Goal: Task Accomplishment & Management: Use online tool/utility

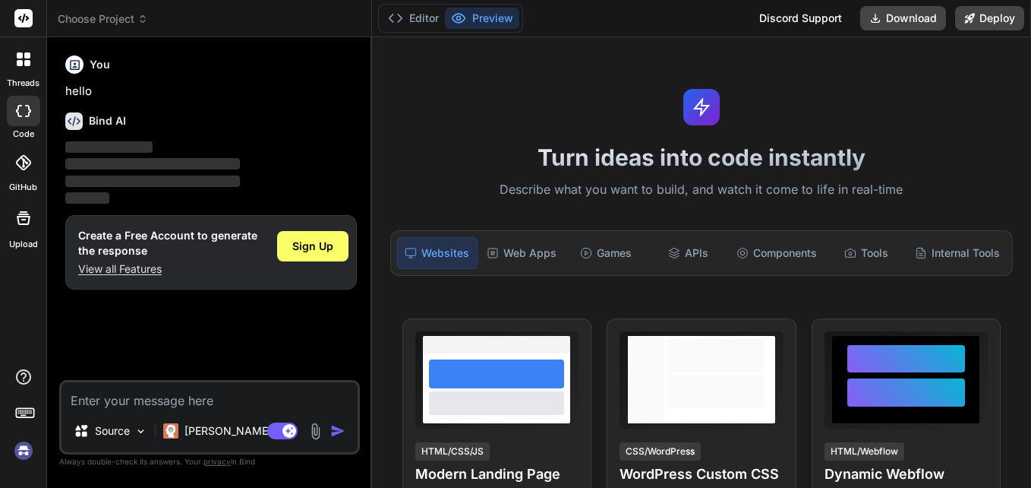
click at [17, 21] on rect at bounding box center [23, 18] width 18 height 18
click at [312, 245] on span "Sign Up" at bounding box center [312, 245] width 41 height 15
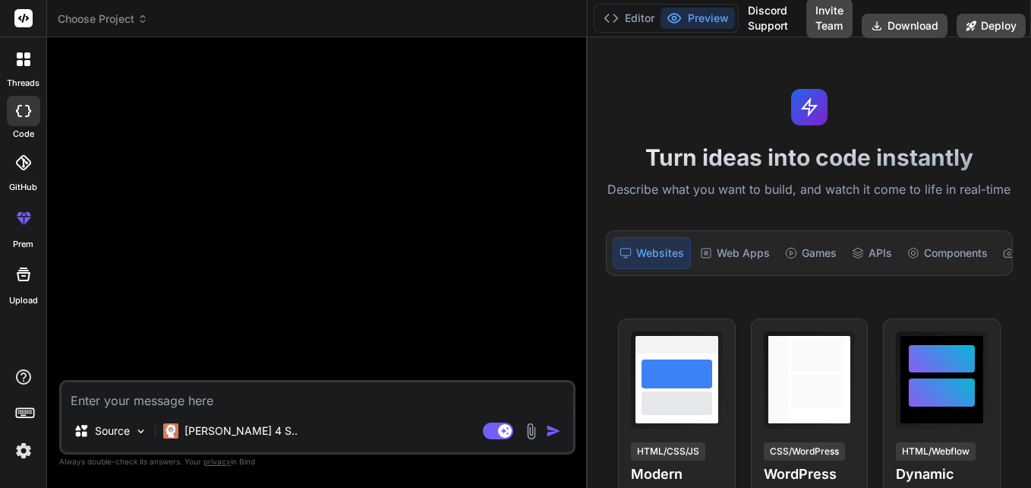
type textarea "x"
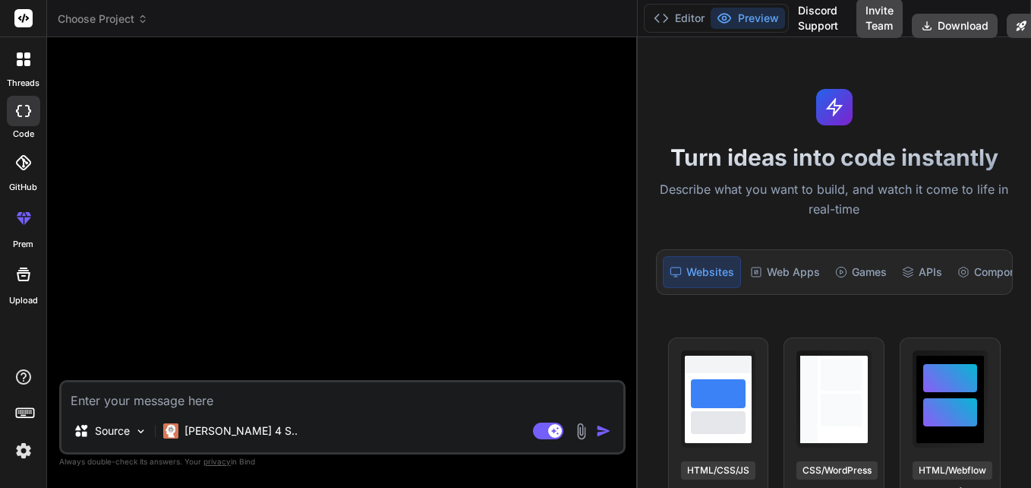
drag, startPoint x: 371, startPoint y: 194, endPoint x: 678, endPoint y: 175, distance: 308.2
click at [678, 175] on div "Choose Project Created with Pixso. Bind AI Web Search Created with Pixso. Code …" at bounding box center [539, 244] width 984 height 488
click at [405, 388] on textarea at bounding box center [343, 395] width 562 height 27
type textarea "x"
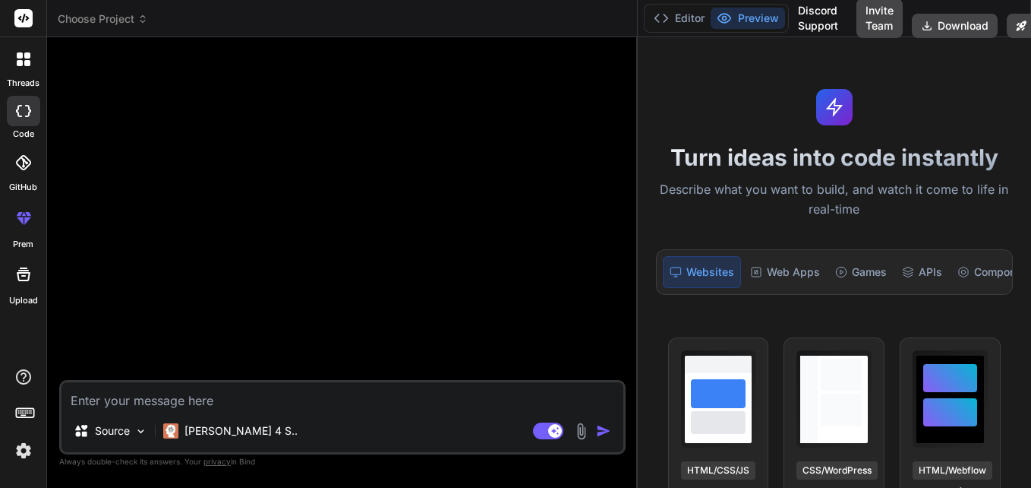
paste textarea "import React, { useState } from 'react'; import { View, Text, TextInput, Toucha…"
type textarea "import React, { useState } from 'react'; import { View, Text, TextInput, Toucha…"
type textarea "x"
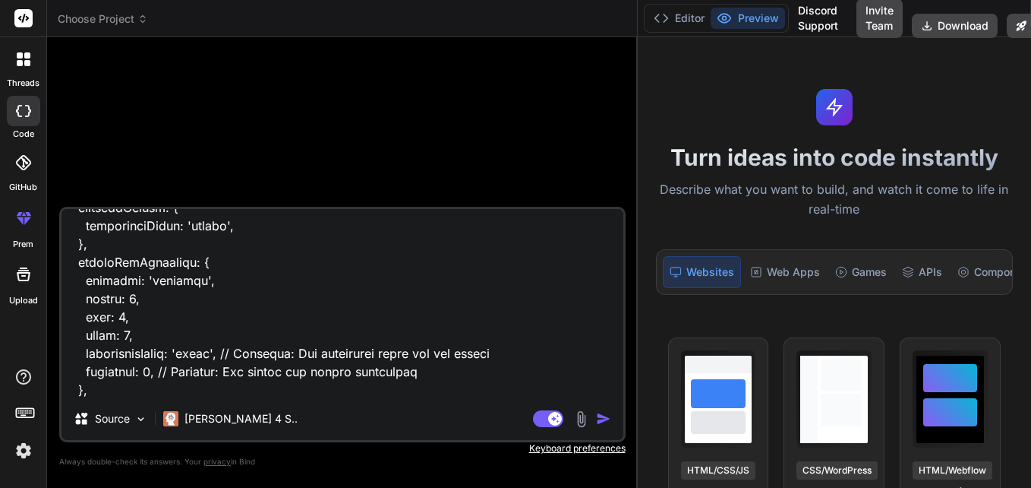
type textarea "import React, { useState } from 'react'; import { View, Text, TextInput, Toucha…"
type textarea "x"
type textarea "import React, { useState } from 'react'; import { View, Text, TextInput, Toucha…"
type textarea "x"
type textarea "import React, { useState } from 'react'; import { View, Text, TextInput, Toucha…"
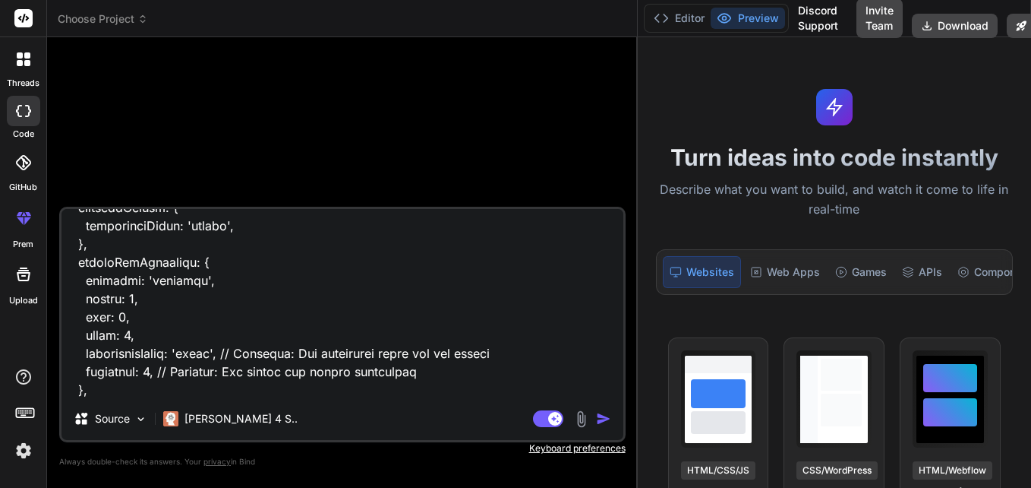
type textarea "x"
type textarea "import React, { useState } from 'react'; import { View, Text, TextInput, Toucha…"
type textarea "x"
type textarea "import React, { useState } from 'react'; import { View, Text, TextInput, Toucha…"
type textarea "x"
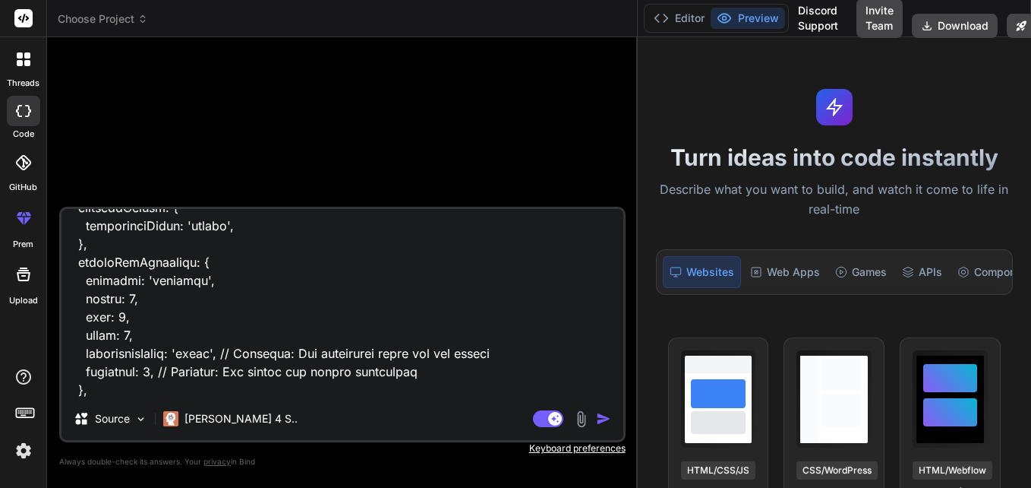
type textarea "import React, { useState } from 'react'; import { View, Text, TextInput, Toucha…"
type textarea "x"
type textarea "import React, { useState } from 'react'; import { View, Text, TextInput, Toucha…"
type textarea "x"
type textarea "import React, { useState } from 'react'; import { View, Text, TextInput, Toucha…"
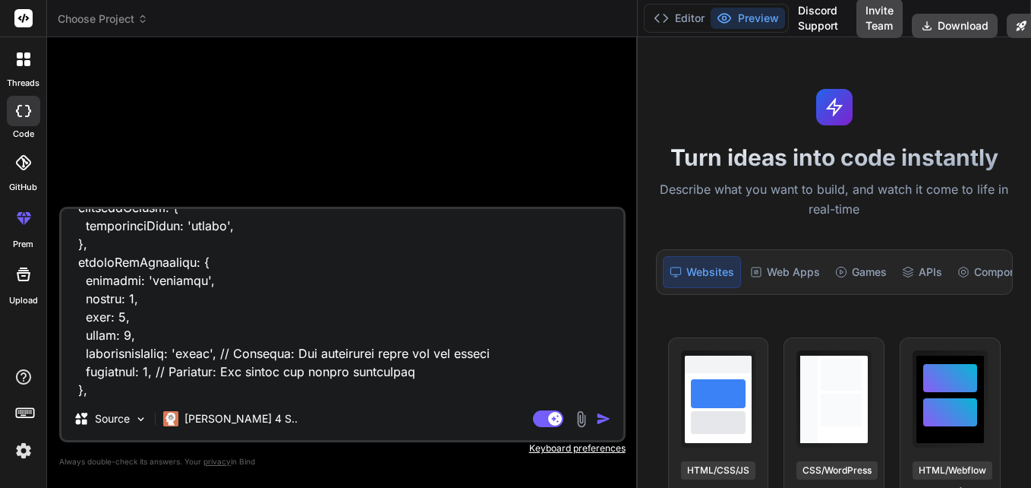
type textarea "x"
type textarea "import React, { useState } from 'react'; import { View, Text, TextInput, Toucha…"
type textarea "x"
type textarea "import React, { useState } from 'react'; import { View, Text, TextInput, Toucha…"
type textarea "x"
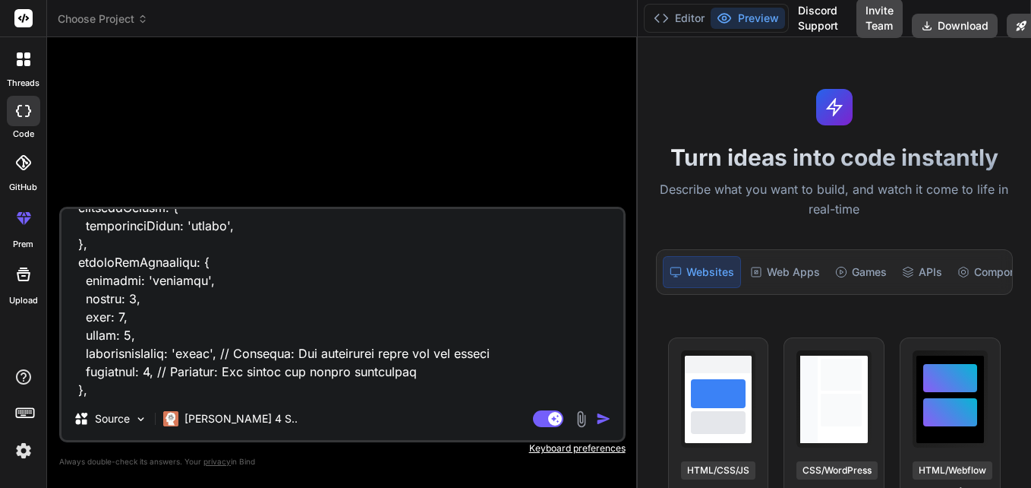
type textarea "import React, { useState } from 'react'; import { View, Text, TextInput, Toucha…"
type textarea "x"
type textarea "import React, { useState } from 'react'; import { View, Text, TextInput, Toucha…"
type textarea "x"
type textarea "import React, { useState } from 'react'; import { View, Text, TextInput, Toucha…"
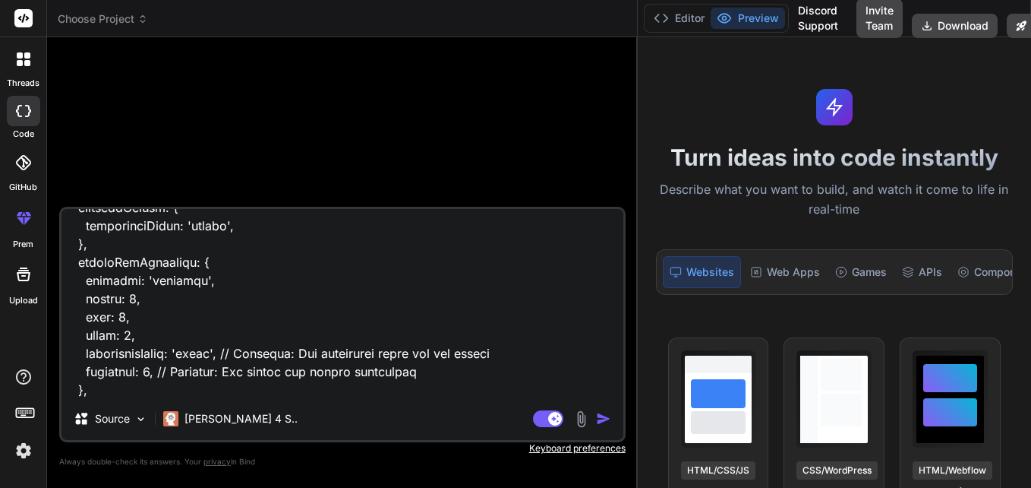
type textarea "x"
type textarea "import React, { useState } from 'react'; import { View, Text, TextInput, Toucha…"
type textarea "x"
type textarea "import React, { useState } from 'react'; import { View, Text, TextInput, Toucha…"
type textarea "x"
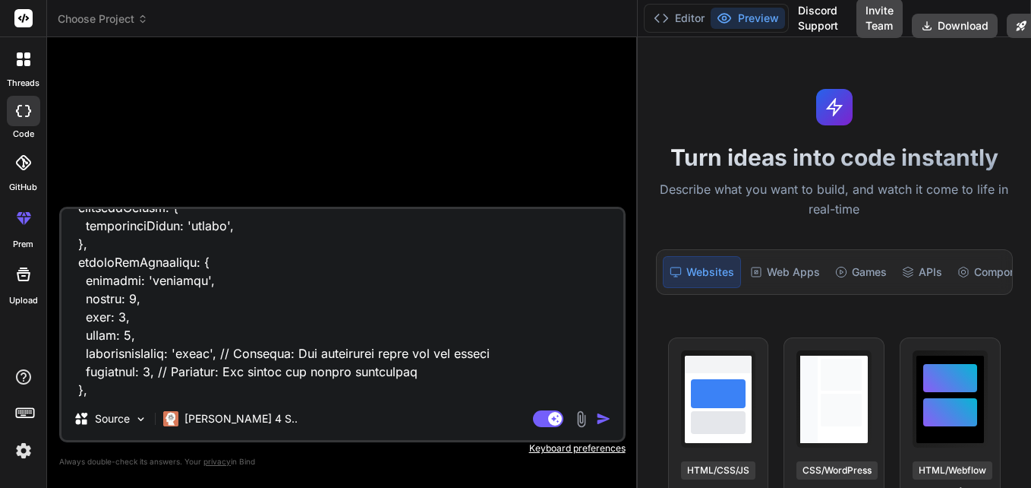
type textarea "import React, { useState } from 'react'; import { View, Text, TextInput, Toucha…"
type textarea "x"
type textarea "import React, { useState } from 'react'; import { View, Text, TextInput, Toucha…"
type textarea "x"
type textarea "import React, { useState } from 'react'; import { View, Text, TextInput, Toucha…"
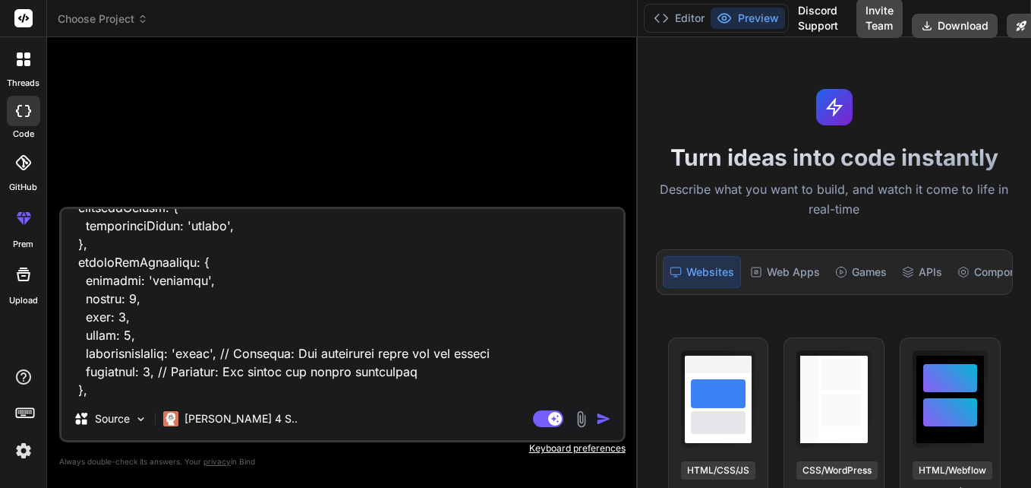
type textarea "x"
type textarea "import React, { useState } from 'react'; import { View, Text, TextInput, Toucha…"
type textarea "x"
type textarea "import React, { useState } from 'react'; import { View, Text, TextInput, Toucha…"
type textarea "x"
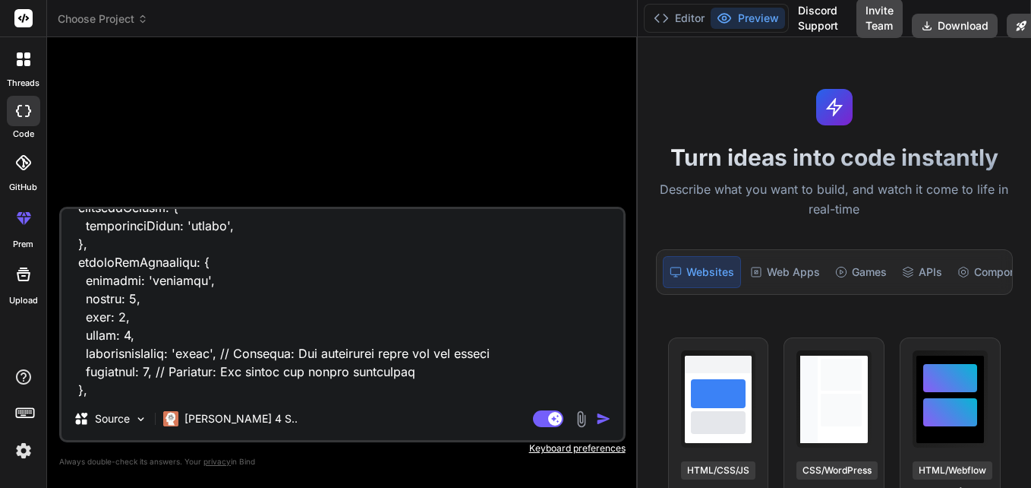
type textarea "import React, { useState } from 'react'; import { View, Text, TextInput, Toucha…"
type textarea "x"
type textarea "import React, { useState } from 'react'; import { View, Text, TextInput, Toucha…"
type textarea "x"
type textarea "import React, { useState } from 'react'; import { View, Text, TextInput, Toucha…"
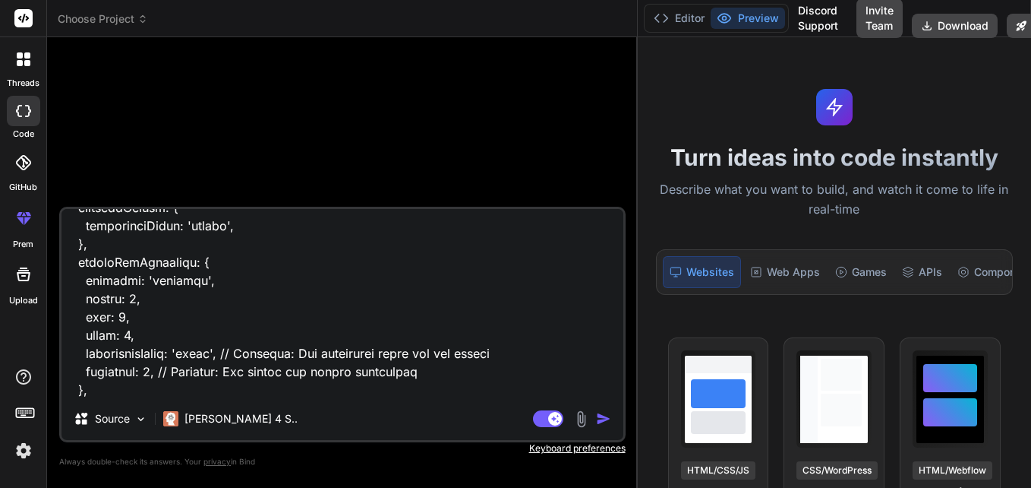
type textarea "x"
type textarea "import React, { useState } from 'react'; import { View, Text, TextInput, Toucha…"
type textarea "x"
type textarea "import React, { useState } from 'react'; import { View, Text, TextInput, Toucha…"
type textarea "x"
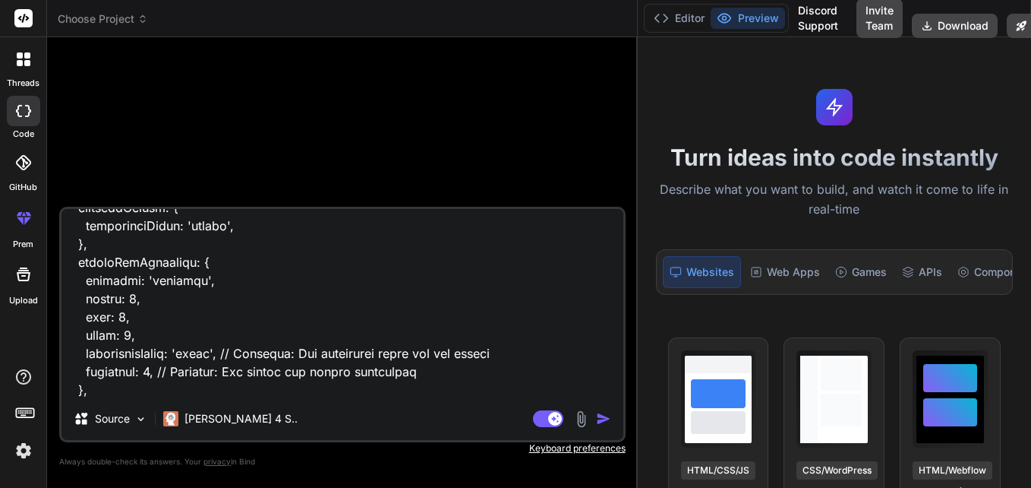
type textarea "import React, { useState } from 'react'; import { View, Text, TextInput, Toucha…"
type textarea "x"
type textarea "import React, { useState } from 'react'; import { View, Text, TextInput, Toucha…"
type textarea "x"
type textarea "import React, { useState } from 'react'; import { View, Text, TextInput, Toucha…"
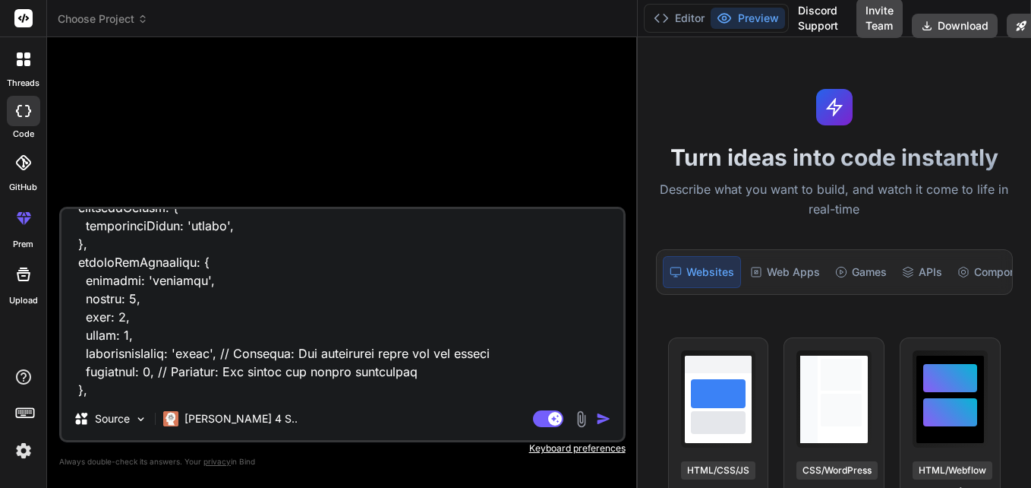
type textarea "x"
type textarea "import React, { useState } from 'react'; import { View, Text, TextInput, Toucha…"
type textarea "x"
type textarea "import React, { useState } from 'react'; import { View, Text, TextInput, Toucha…"
type textarea "x"
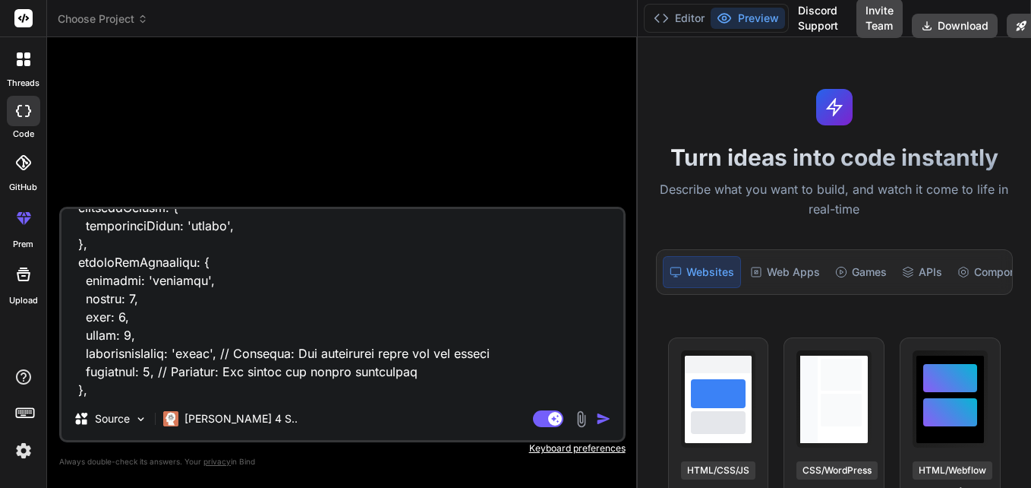
type textarea "import React, { useState } from 'react'; import { View, Text, TextInput, Toucha…"
type textarea "x"
type textarea "import React, { useState } from 'react'; import { View, Text, TextInput, Toucha…"
type textarea "x"
type textarea "import React, { useState } from 'react'; import { View, Text, TextInput, Toucha…"
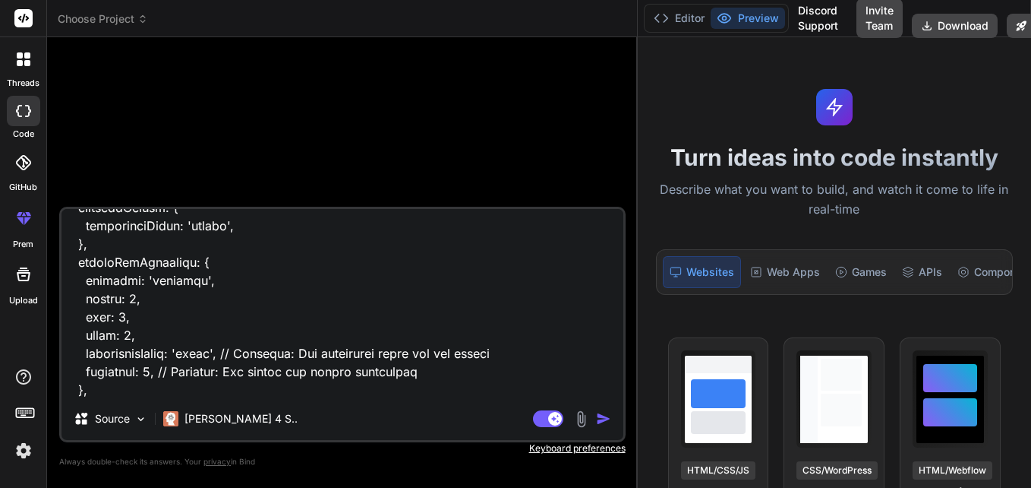
type textarea "x"
type textarea "import React, { useState } from 'react'; import { View, Text, TextInput, Toucha…"
type textarea "x"
type textarea "import React, { useState } from 'react'; import { View, Text, TextInput, Toucha…"
type textarea "x"
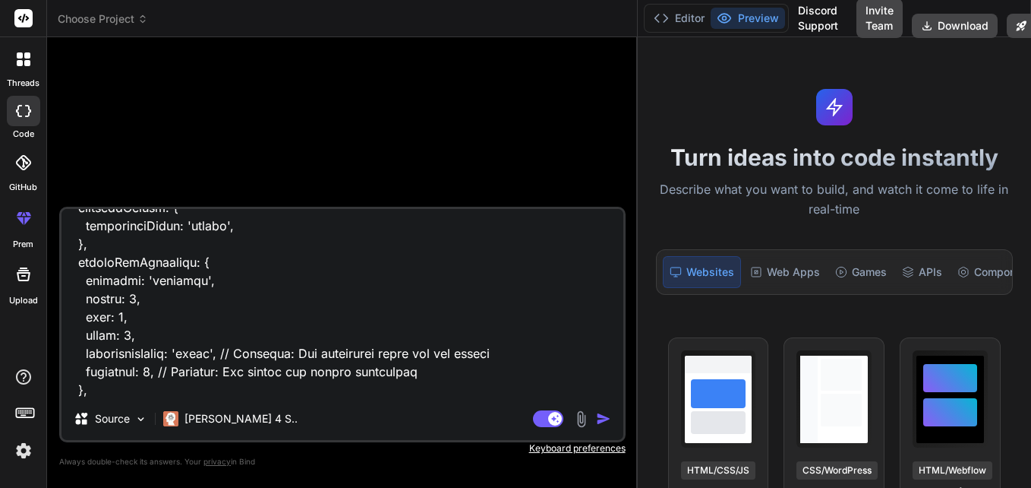
type textarea "import React, { useState } from 'react'; import { View, Text, TextInput, Toucha…"
type textarea "x"
type textarea "import React, { useState } from 'react'; import { View, Text, TextInput, Toucha…"
type textarea "x"
type textarea "import React, { useState } from 'react'; import { View, Text, TextInput, Toucha…"
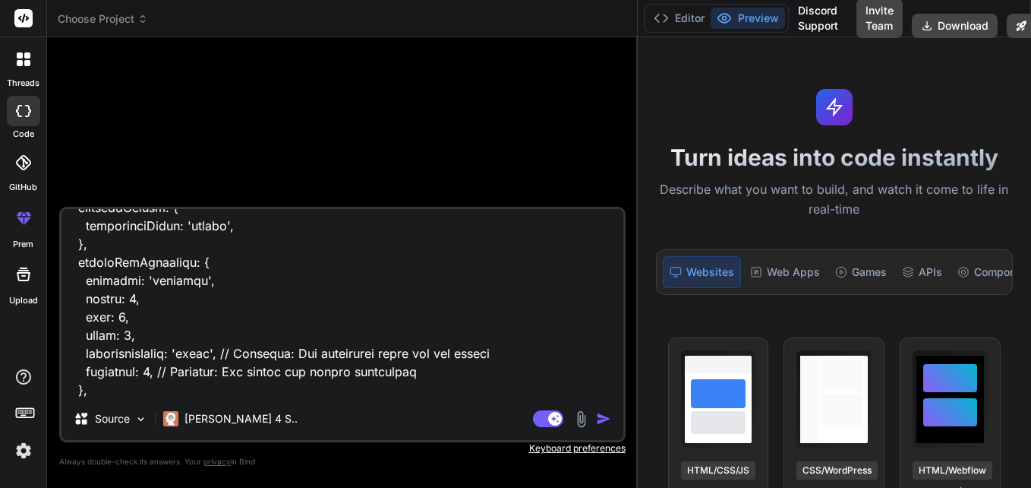
type textarea "x"
type textarea "import React, { useState } from 'react'; import { View, Text, TextInput, Toucha…"
type textarea "x"
type textarea "import React, { useState } from 'react'; import { View, Text, TextInput, Toucha…"
type textarea "x"
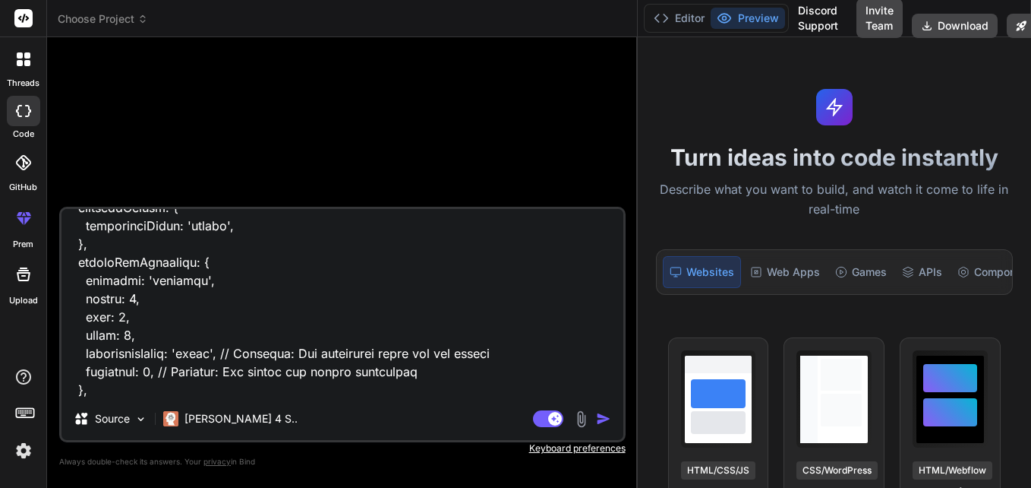
type textarea "import React, { useState } from 'react'; import { View, Text, TextInput, Toucha…"
type textarea "x"
type textarea "import React, { useState } from 'react'; import { View, Text, TextInput, Toucha…"
type textarea "x"
type textarea "import React, { useState } from 'react'; import { View, Text, TextInput, Toucha…"
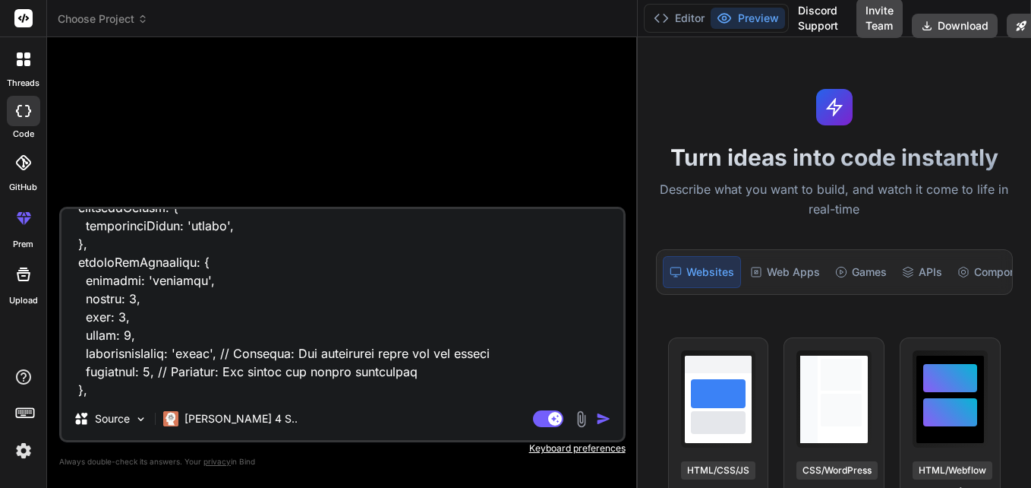
type textarea "x"
type textarea "import React, { useState } from 'react'; import { View, Text, TextInput, Toucha…"
type textarea "x"
type textarea "import React, { useState } from 'react'; import { View, Text, TextInput, Toucha…"
type textarea "x"
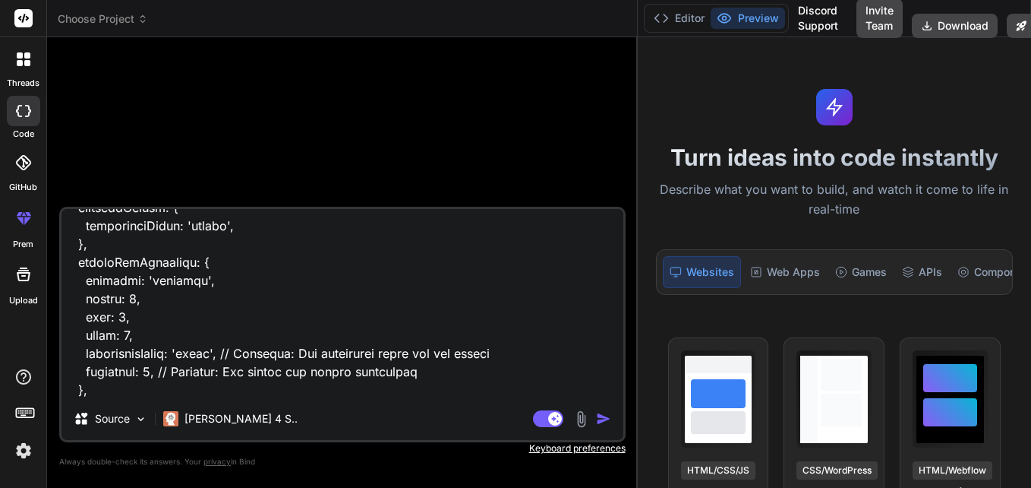
type textarea "import React, { useState } from 'react'; import { View, Text, TextInput, Toucha…"
type textarea "x"
type textarea "import React, { useState } from 'react'; import { View, Text, TextInput, Toucha…"
type textarea "x"
type textarea "import React, { useState } from 'react'; import { View, Text, TextInput, Toucha…"
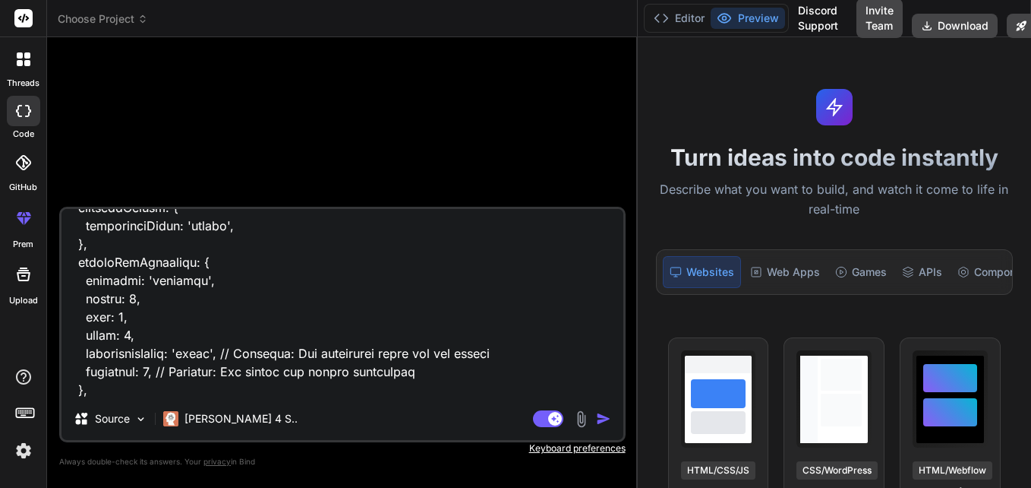
type textarea "x"
type textarea "import React, { useState } from 'react'; import { View, Text, TextInput, Toucha…"
type textarea "x"
type textarea "import React, { useState } from 'react'; import { View, Text, TextInput, Toucha…"
type textarea "x"
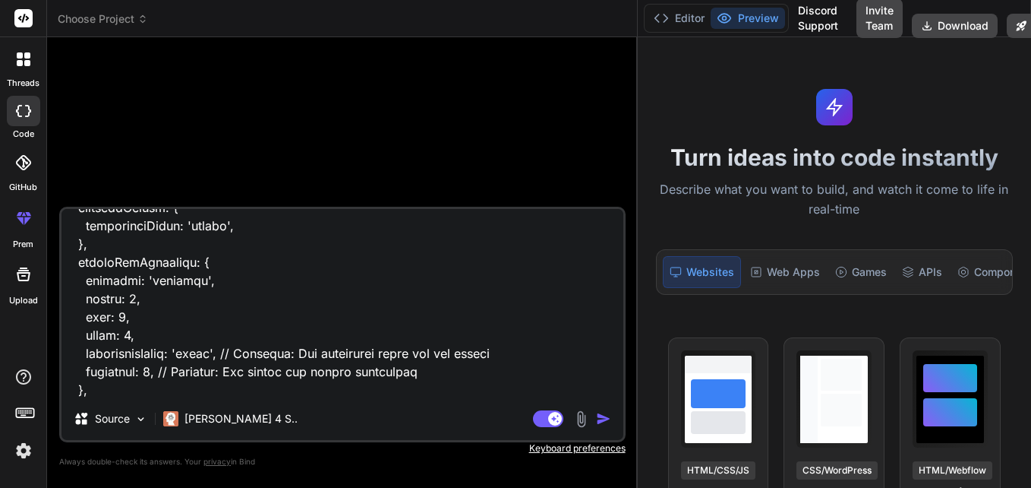
type textarea "import React, { useState } from 'react'; import { View, Text, TextInput, Toucha…"
type textarea "x"
type textarea "import React, { useState } from 'react'; import { View, Text, TextInput, Toucha…"
type textarea "x"
type textarea "import React, { useState } from 'react'; import { View, Text, TextInput, Toucha…"
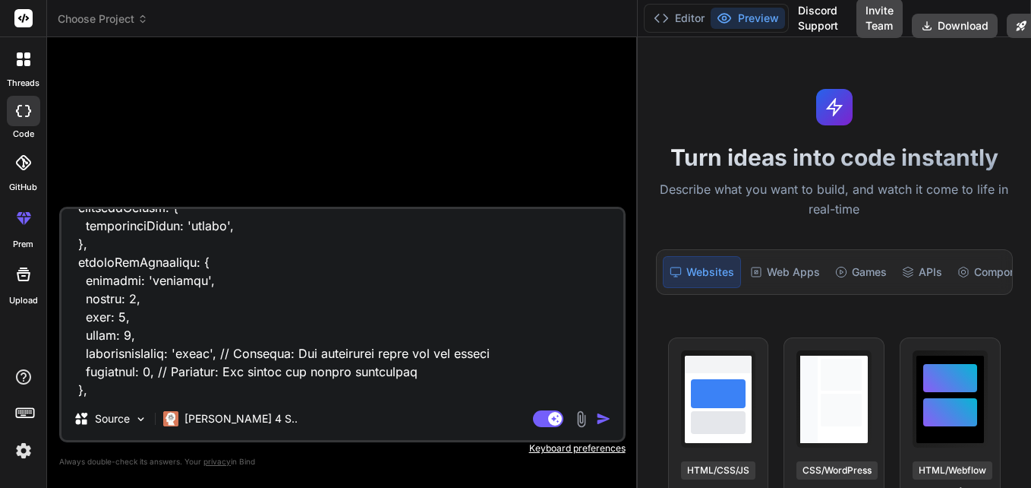
type textarea "x"
type textarea "import React, { useState } from 'react'; import { View, Text, TextInput, Toucha…"
type textarea "x"
type textarea "import React, { useState } from 'react'; import { View, Text, TextInput, Toucha…"
type textarea "x"
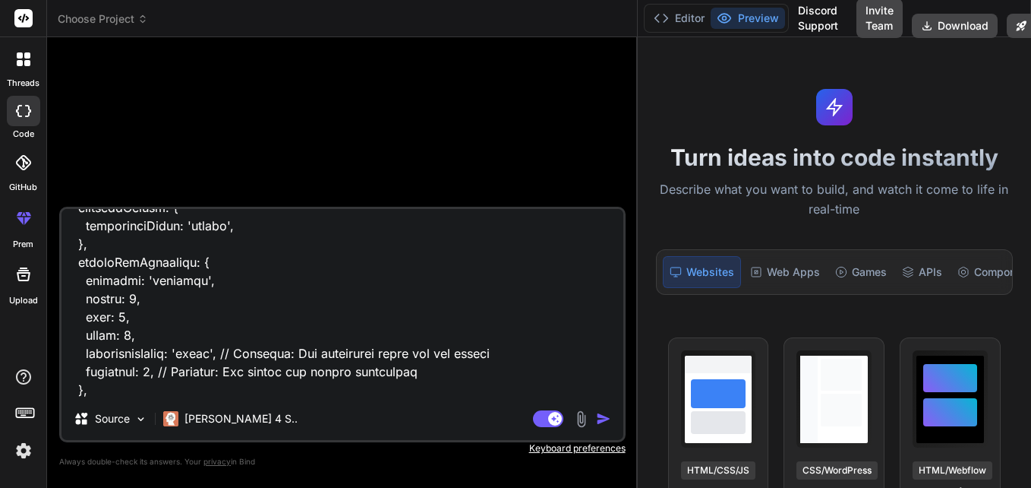
type textarea "import React, { useState } from 'react'; import { View, Text, TextInput, Toucha…"
type textarea "x"
type textarea "import React, { useState } from 'react'; import { View, Text, TextInput, Toucha…"
type textarea "x"
type textarea "import React, { useState } from 'react'; import { View, Text, TextInput, Toucha…"
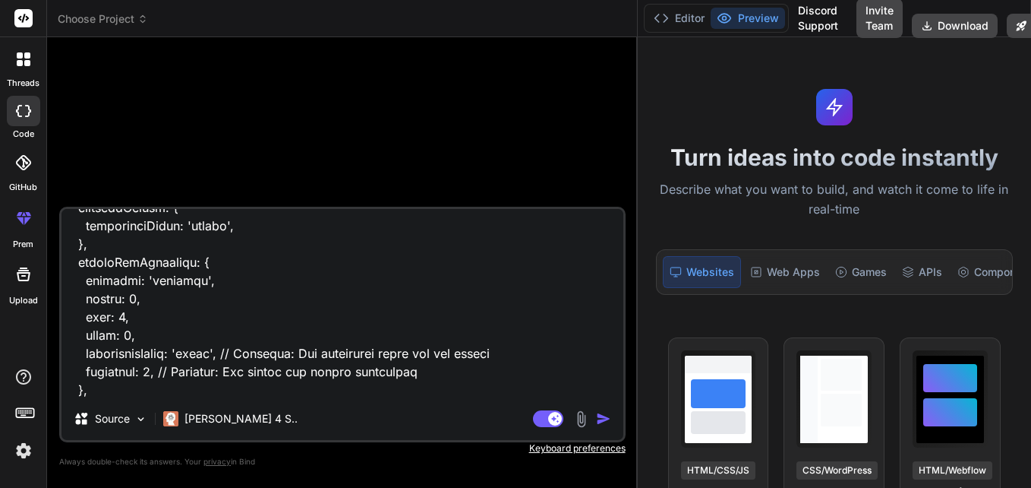
type textarea "x"
type textarea "import React, { useState } from 'react'; import { View, Text, TextInput, Toucha…"
type textarea "x"
type textarea "import React, { useState } from 'react'; import { View, Text, TextInput, Toucha…"
type textarea "x"
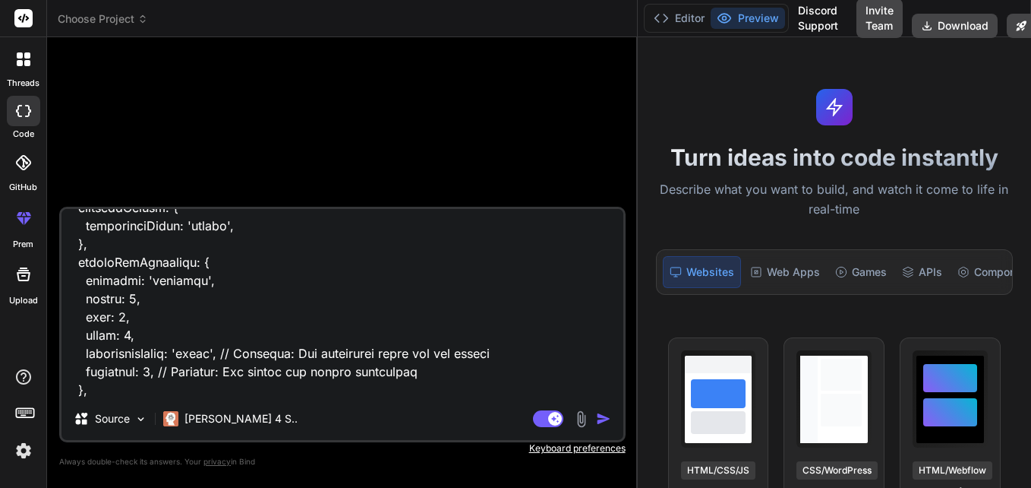
type textarea "import React, { useState } from 'react'; import { View, Text, TextInput, Toucha…"
type textarea "x"
type textarea "import React, { useState } from 'react'; import { View, Text, TextInput, Toucha…"
type textarea "x"
type textarea "import React, { useState } from 'react'; import { View, Text, TextInput, Toucha…"
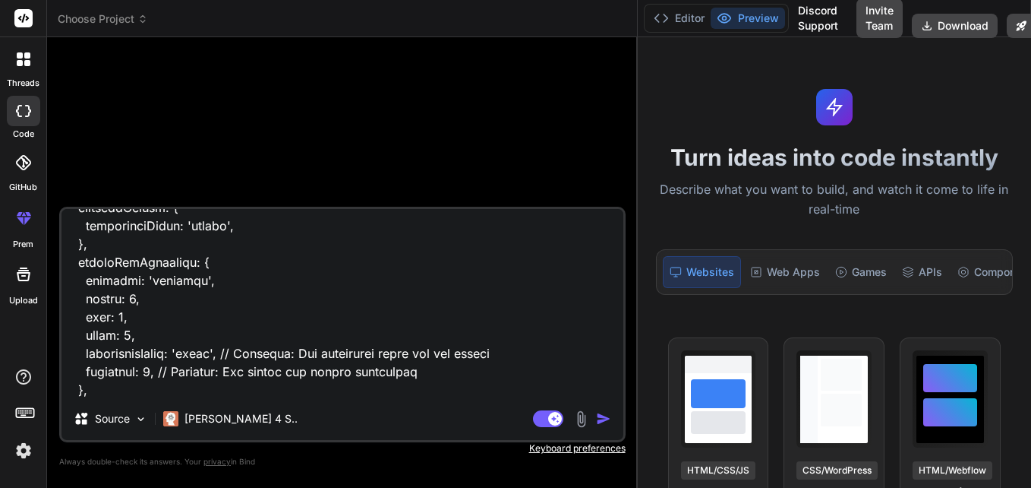
type textarea "x"
type textarea "import React, { useState } from 'react'; import { View, Text, TextInput, Toucha…"
type textarea "x"
type textarea "import React, { useState } from 'react'; import { View, Text, TextInput, Toucha…"
type textarea "x"
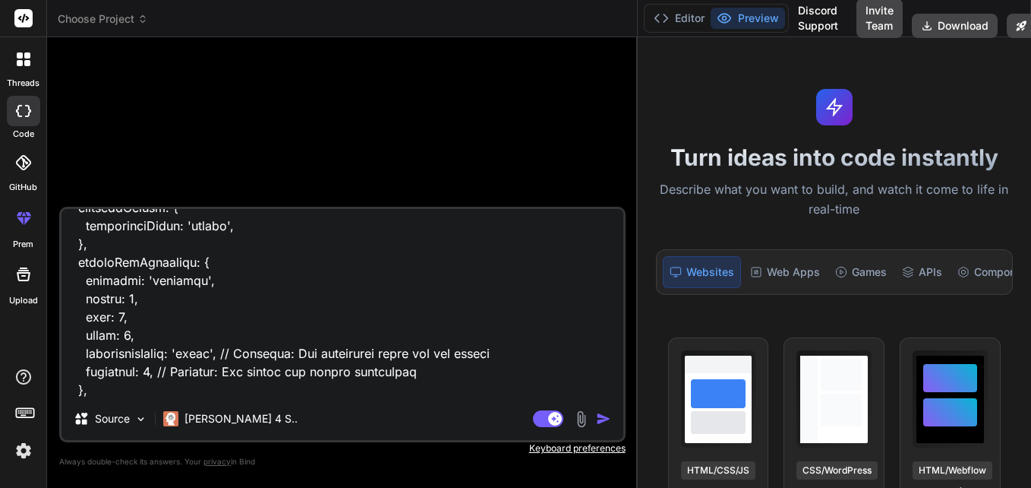
type textarea "import React, { useState } from 'react'; import { View, Text, TextInput, Toucha…"
type textarea "x"
type textarea "import React, { useState } from 'react'; import { View, Text, TextInput, Toucha…"
type textarea "x"
type textarea "import React, { useState } from 'react'; import { View, Text, TextInput, Toucha…"
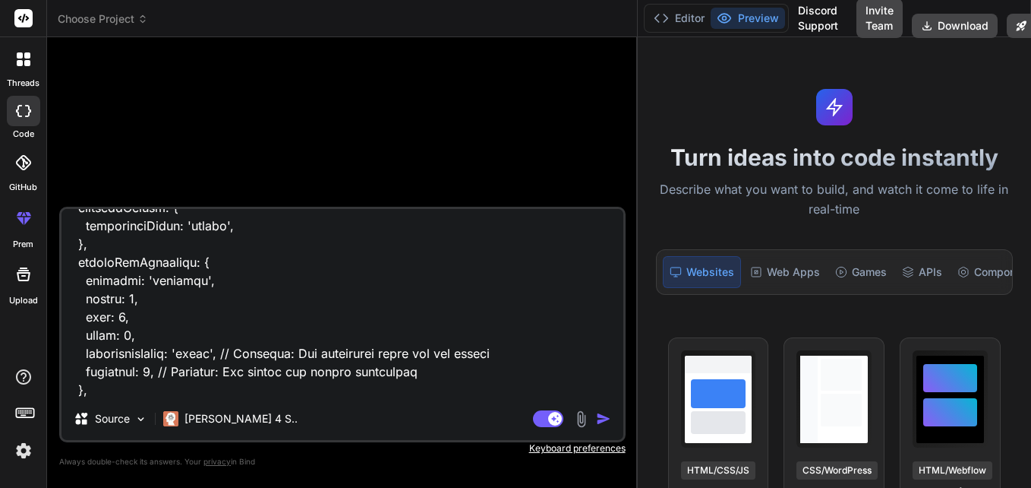
type textarea "x"
type textarea "import React, { useState } from 'react'; import { View, Text, TextInput, Toucha…"
type textarea "x"
type textarea "import React, { useState } from 'react'; import { View, Text, TextInput, Toucha…"
type textarea "x"
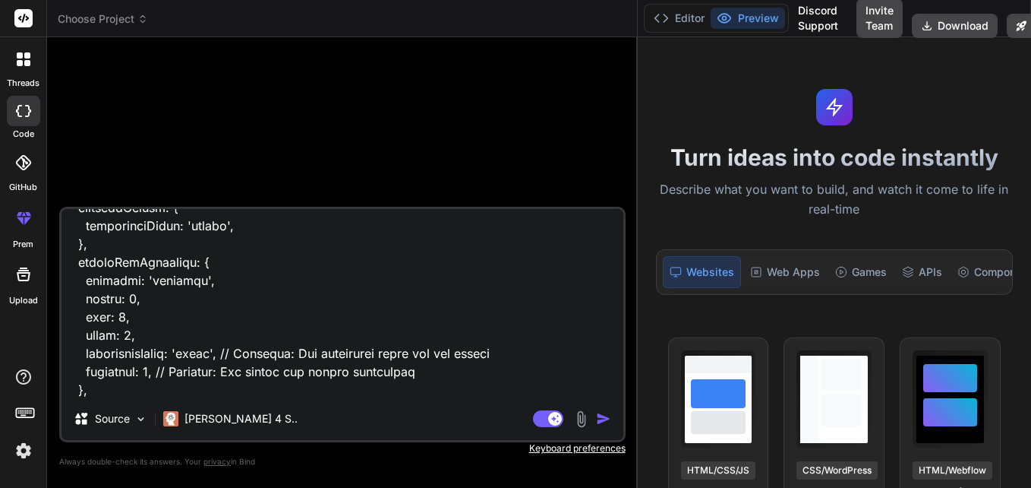
type textarea "import React, { useState } from 'react'; import { View, Text, TextInput, Toucha…"
type textarea "x"
type textarea "import React, { useState } from 'react'; import { View, Text, TextInput, Toucha…"
type textarea "x"
type textarea "import React, { useState } from 'react'; import { View, Text, TextInput, Toucha…"
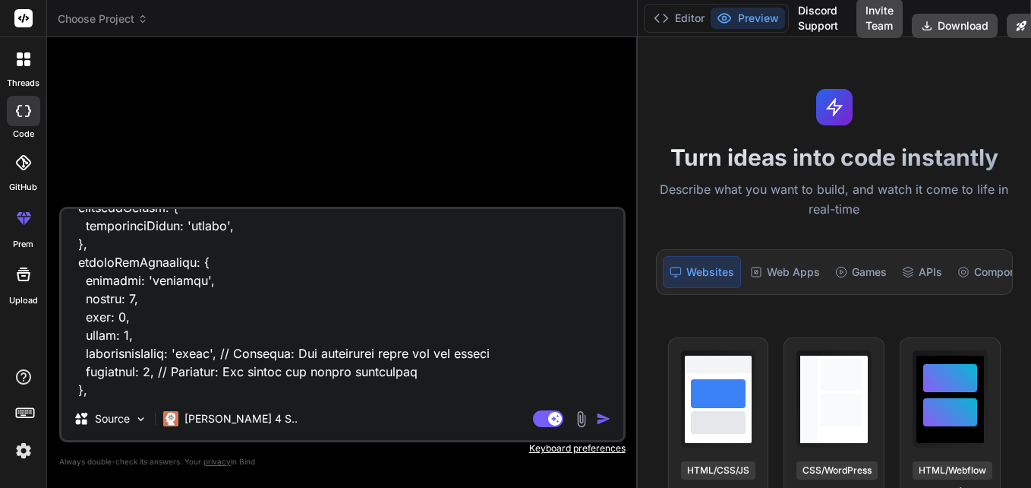
type textarea "x"
type textarea "import React, { useState } from 'react'; import { View, Text, TextInput, Toucha…"
type textarea "x"
type textarea "import React, { useState } from 'react'; import { View, Text, TextInput, Toucha…"
type textarea "x"
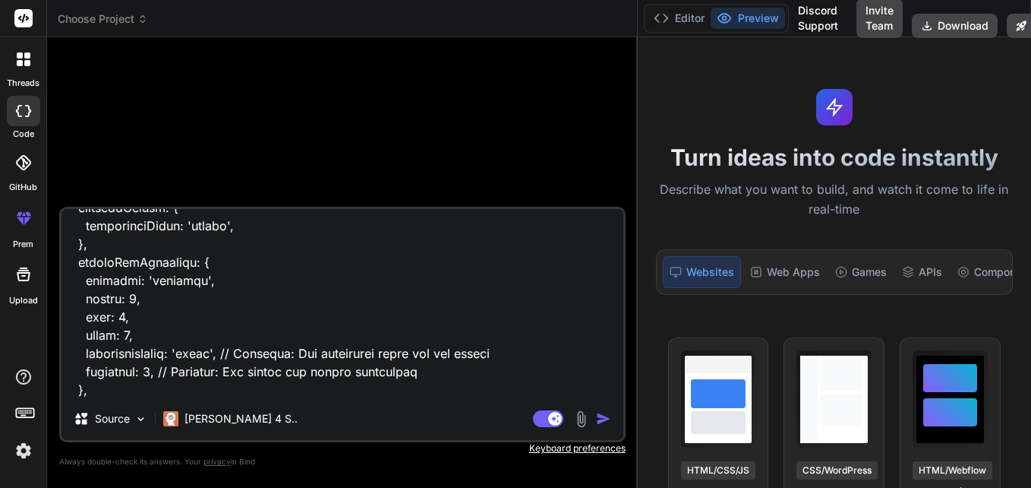
type textarea "import React, { useState } from 'react'; import { View, Text, TextInput, Toucha…"
type textarea "x"
type textarea "import React, { useState } from 'react'; import { View, Text, TextInput, Toucha…"
type textarea "x"
type textarea "import React, { useState } from 'react'; import { View, Text, TextInput, Toucha…"
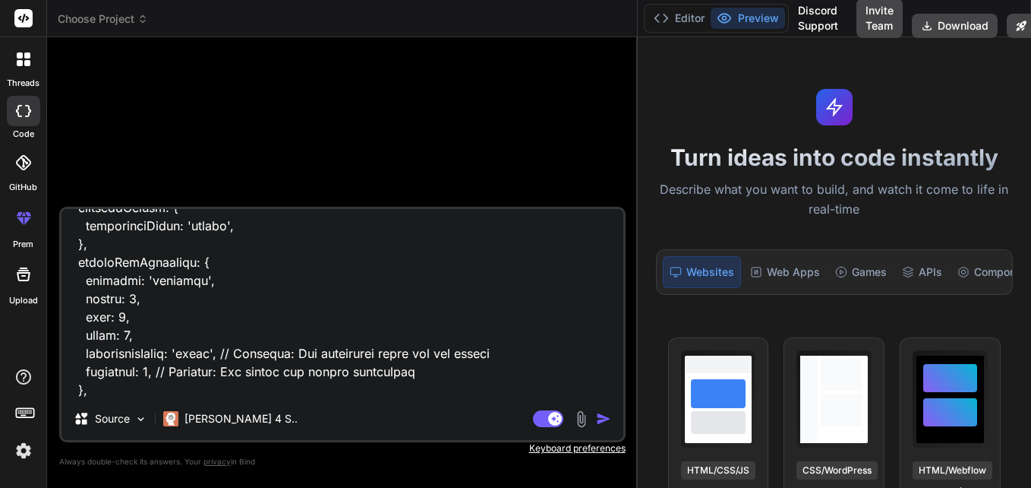
type textarea "x"
type textarea "import React, { useState } from 'react'; import { View, Text, TextInput, Toucha…"
type textarea "x"
type textarea "import React, { useState } from 'react'; import { View, Text, TextInput, Toucha…"
type textarea "x"
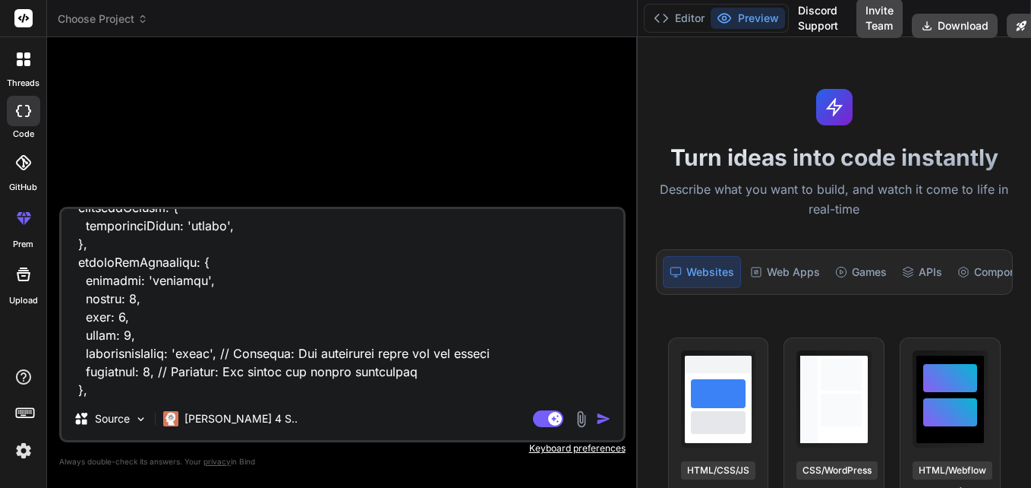
type textarea "import React, { useState } from 'react'; import { View, Text, TextInput, Toucha…"
type textarea "x"
type textarea "import React, { useState } from 'react'; import { View, Text, TextInput, Toucha…"
type textarea "x"
type textarea "import React, { useState } from 'react'; import { View, Text, TextInput, Toucha…"
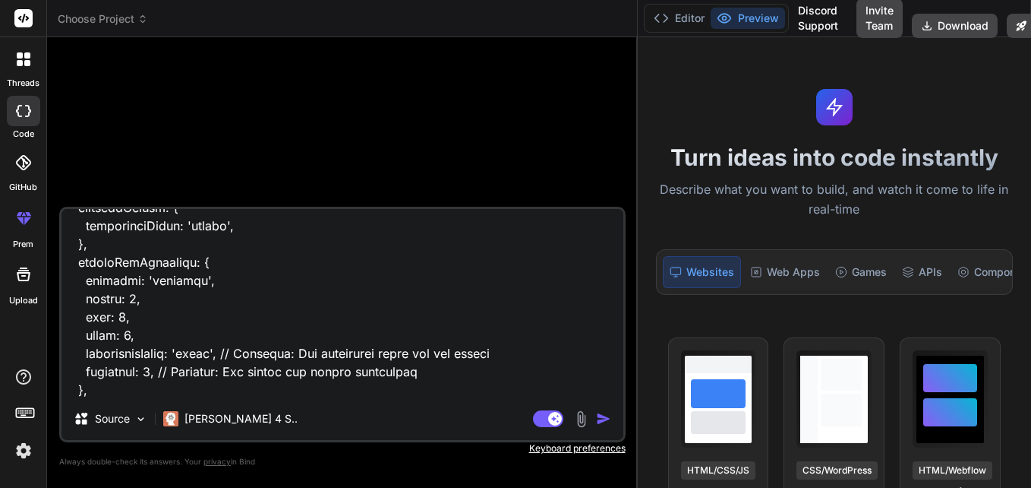
type textarea "x"
type textarea "import React, { useState } from 'react'; import { View, Text, TextInput, Toucha…"
type textarea "x"
type textarea "import React, { useState } from 'react'; import { View, Text, TextInput, Toucha…"
type textarea "x"
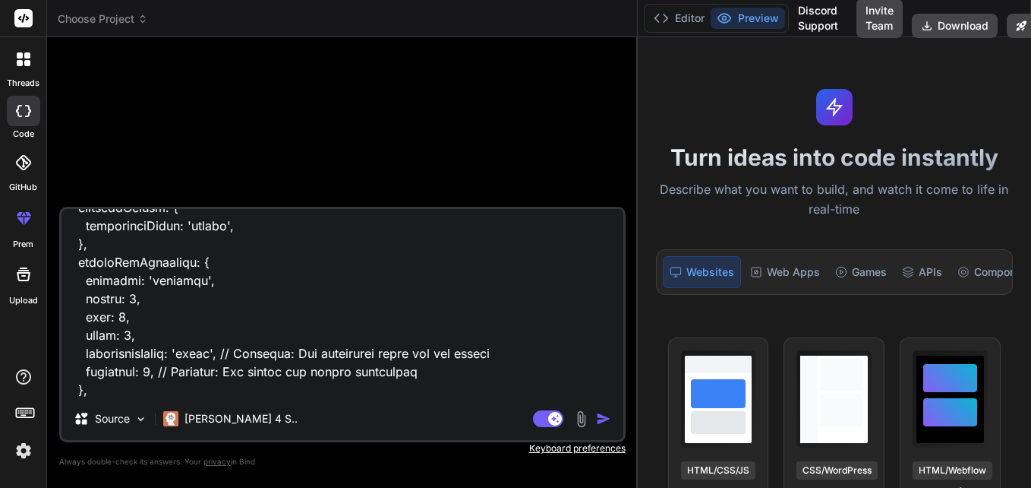
type textarea "import React, { useState } from 'react'; import { View, Text, TextInput, Toucha…"
type textarea "x"
type textarea "import React, { useState } from 'react'; import { View, Text, TextInput, Toucha…"
type textarea "x"
type textarea "import React, { useState } from 'react'; import { View, Text, TextInput, Toucha…"
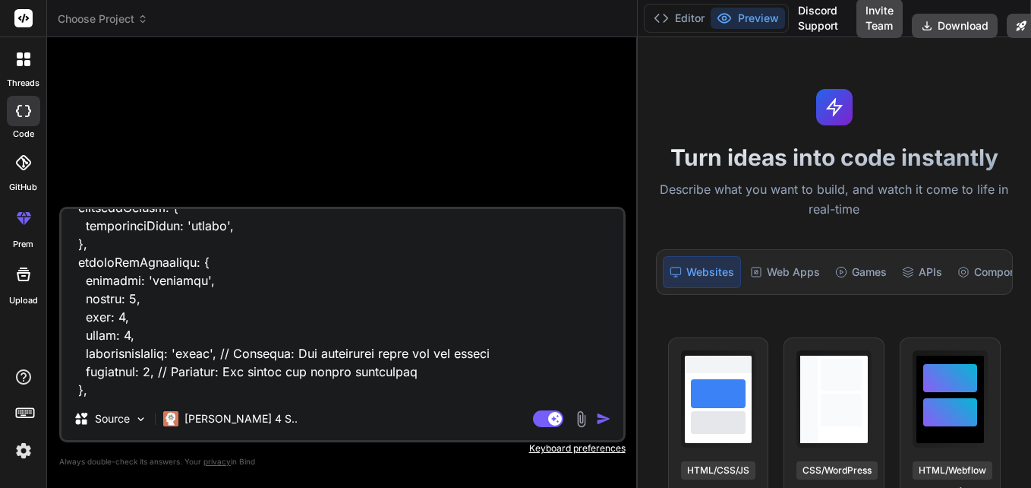
type textarea "x"
type textarea "import React, { useState } from 'react'; import { View, Text, TextInput, Toucha…"
type textarea "x"
type textarea "import React, { useState } from 'react'; import { View, Text, TextInput, Toucha…"
type textarea "x"
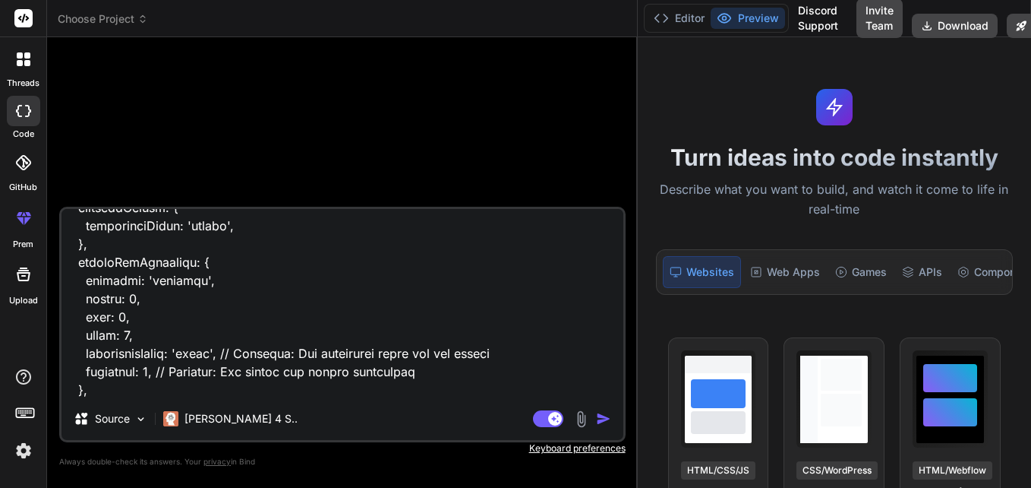
type textarea "import React, { useState } from 'react'; import { View, Text, TextInput, Toucha…"
type textarea "x"
type textarea "import React, { useState } from 'react'; import { View, Text, TextInput, Toucha…"
type textarea "x"
type textarea "import React, { useState } from 'react'; import { View, Text, TextInput, Toucha…"
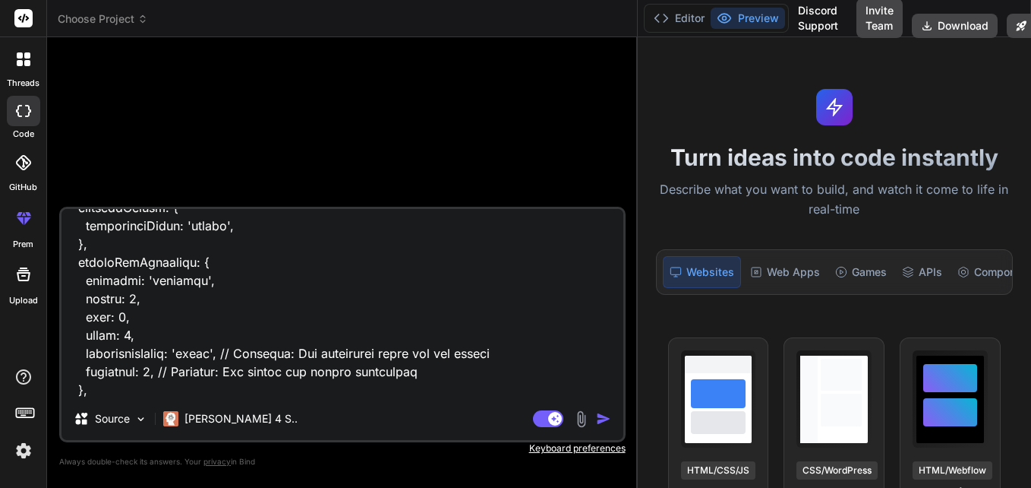
type textarea "x"
type textarea "import React, { useState } from 'react'; import { View, Text, TextInput, Toucha…"
type textarea "x"
type textarea "import React, { useState } from 'react'; import { View, Text, TextInput, Toucha…"
type textarea "x"
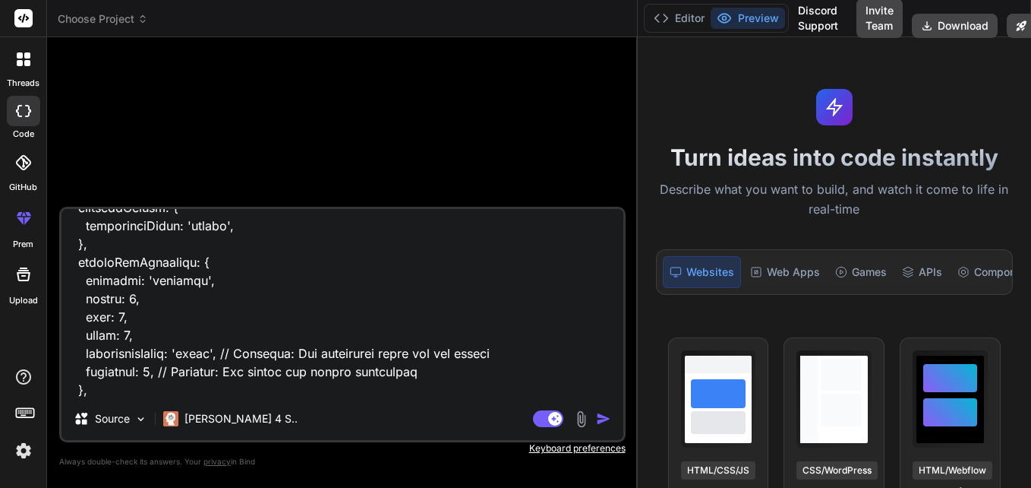
type textarea "import React, { useState } from 'react'; import { View, Text, TextInput, Toucha…"
type textarea "x"
type textarea "import React, { useState } from 'react'; import { View, Text, TextInput, Toucha…"
type textarea "x"
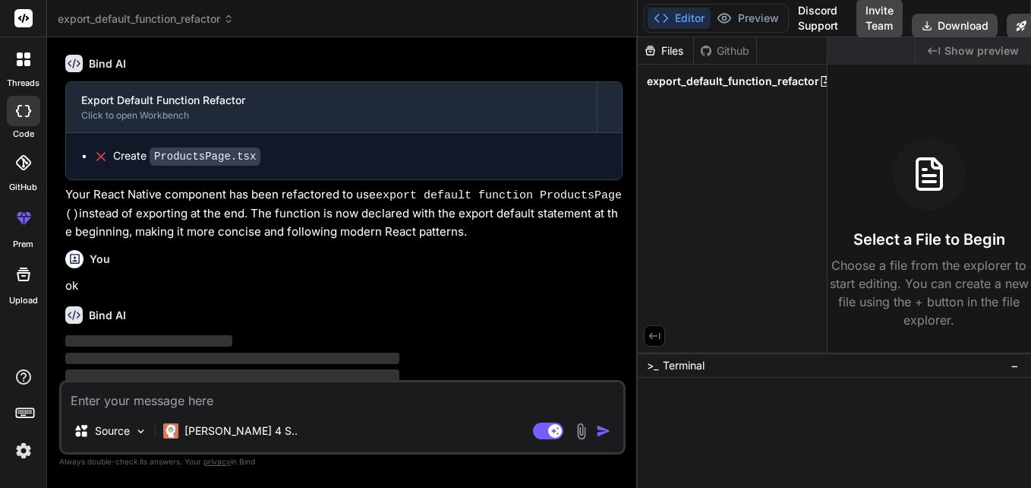
scroll to position [1842, 0]
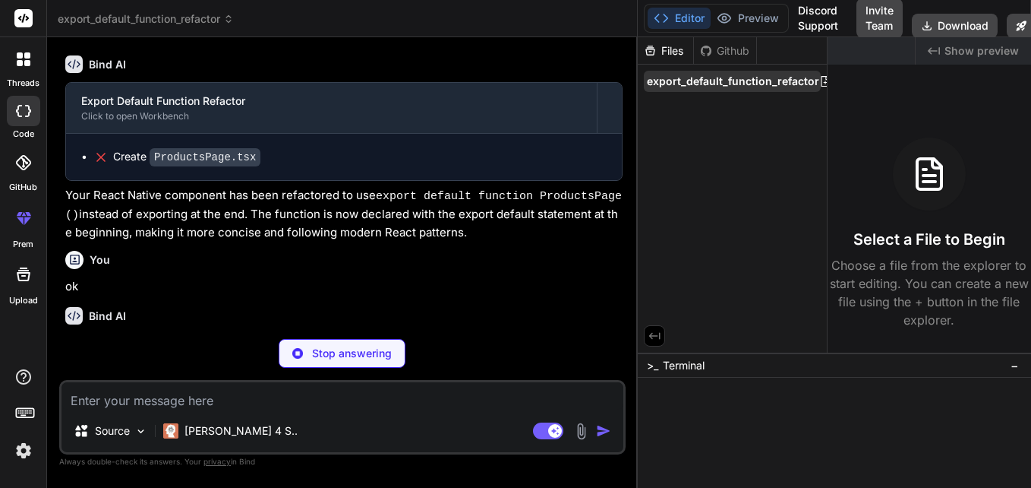
click at [745, 84] on span "export_default_function_refactor" at bounding box center [733, 81] width 172 height 15
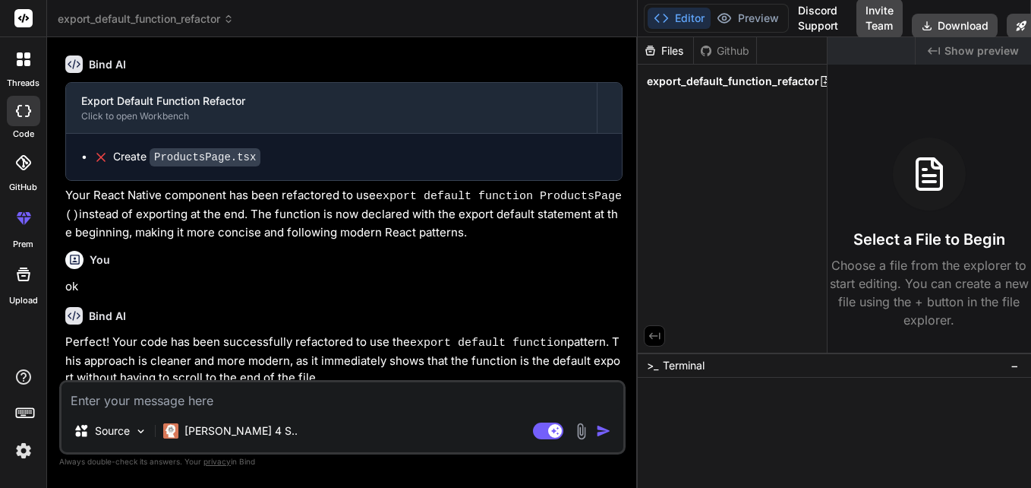
click at [745, 84] on span "export_default_function_refactor" at bounding box center [733, 81] width 172 height 15
click at [822, 78] on icon at bounding box center [825, 81] width 8 height 11
drag, startPoint x: 822, startPoint y: 78, endPoint x: 744, endPoint y: 80, distance: 78.2
click at [744, 80] on span "export_default_function_refactor" at bounding box center [733, 81] width 172 height 15
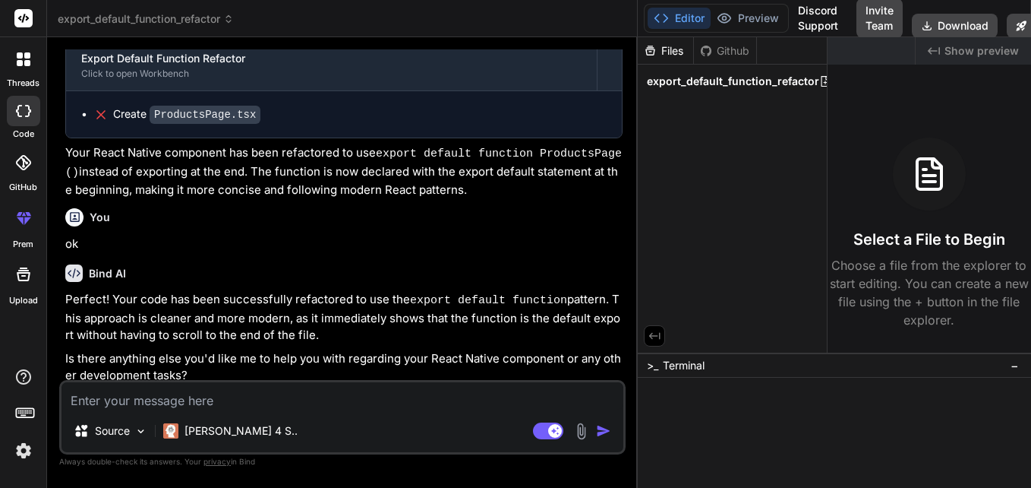
click at [121, 115] on div "Create ProductsPage.tsx" at bounding box center [186, 114] width 147 height 16
click at [80, 109] on div "Create ProductsPage.tsx" at bounding box center [344, 114] width 556 height 46
click at [687, 21] on button "Editor" at bounding box center [679, 18] width 63 height 21
click at [671, 46] on div "Files" at bounding box center [665, 50] width 55 height 15
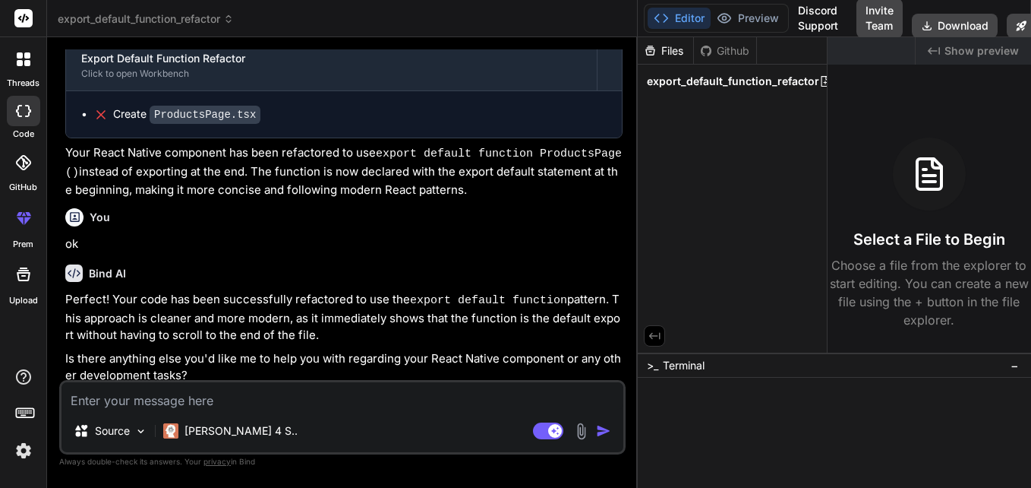
click at [828, 78] on div "Created with Pixso. Show preview Select a File to Begin Choose a file from the …" at bounding box center [930, 194] width 204 height 315
click at [820, 79] on icon at bounding box center [826, 81] width 12 height 12
click at [260, 395] on textarea at bounding box center [343, 395] width 562 height 27
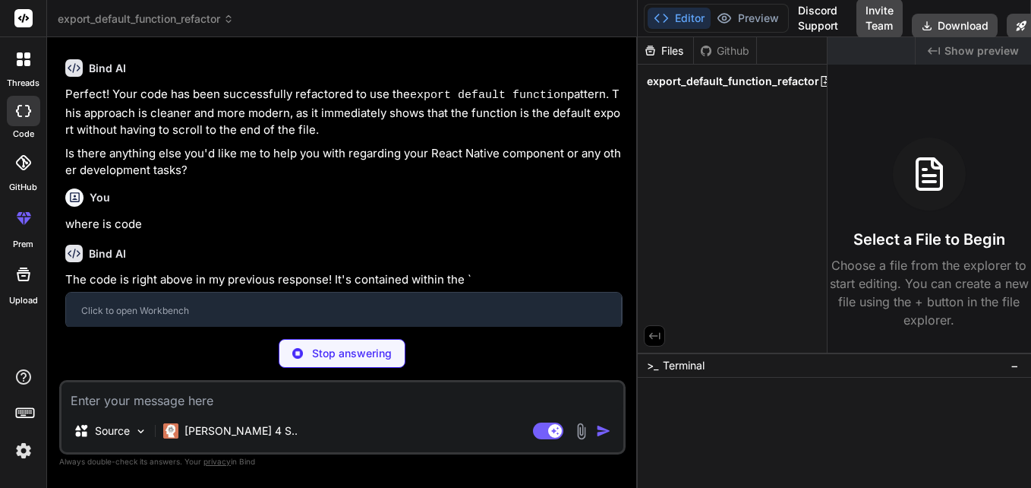
scroll to position [2036, 0]
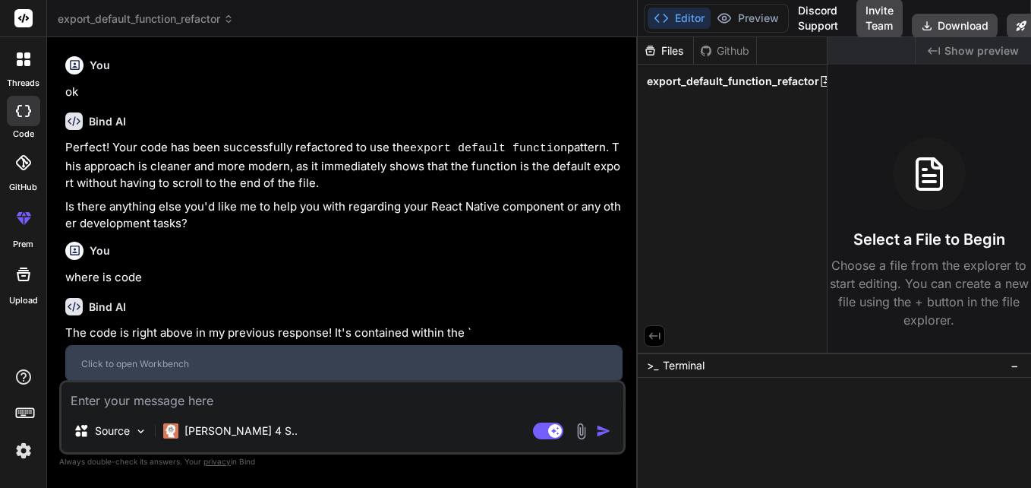
click at [188, 346] on div "Click to open Workbench" at bounding box center [343, 363] width 555 height 35
click at [100, 358] on div "Click to open Workbench" at bounding box center [343, 364] width 525 height 12
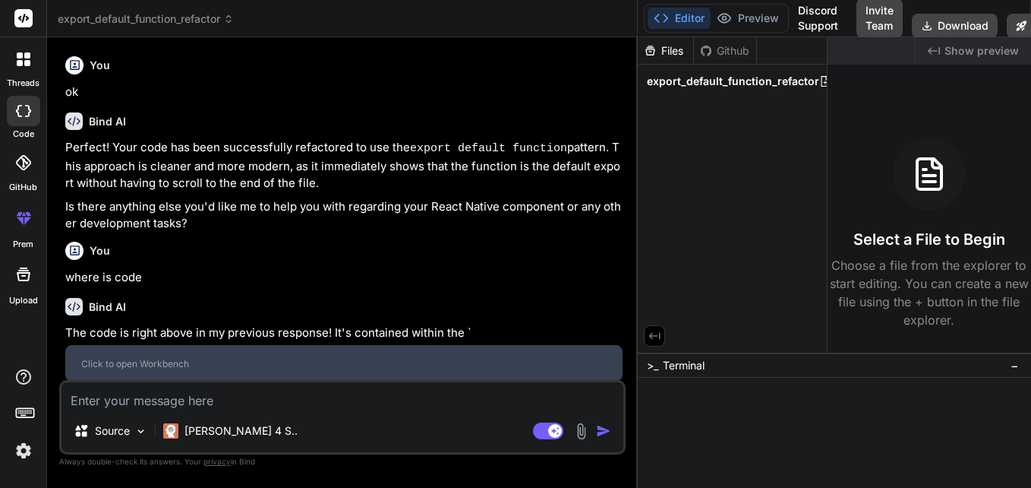
click at [100, 358] on div "Click to open Workbench" at bounding box center [343, 364] width 525 height 12
click at [260, 346] on div "Click to open Workbench" at bounding box center [343, 363] width 555 height 35
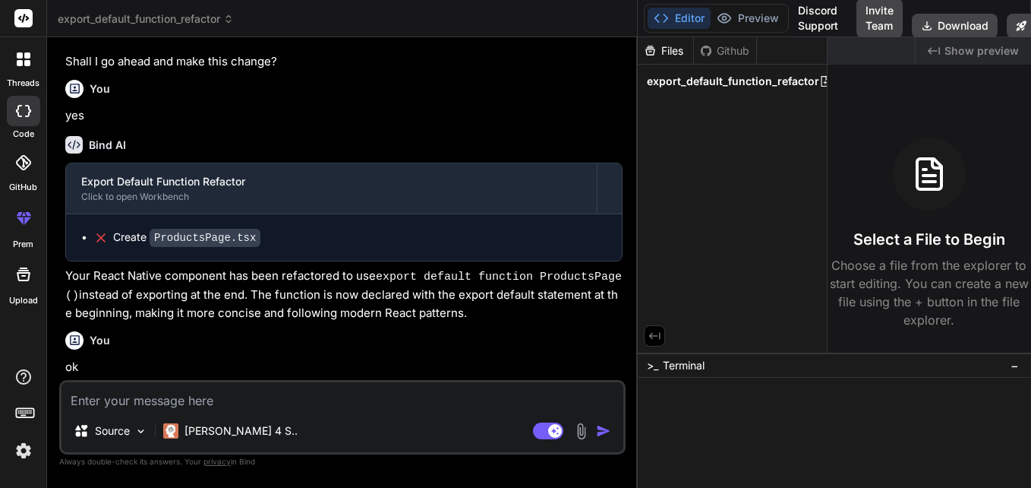
scroll to position [1761, 0]
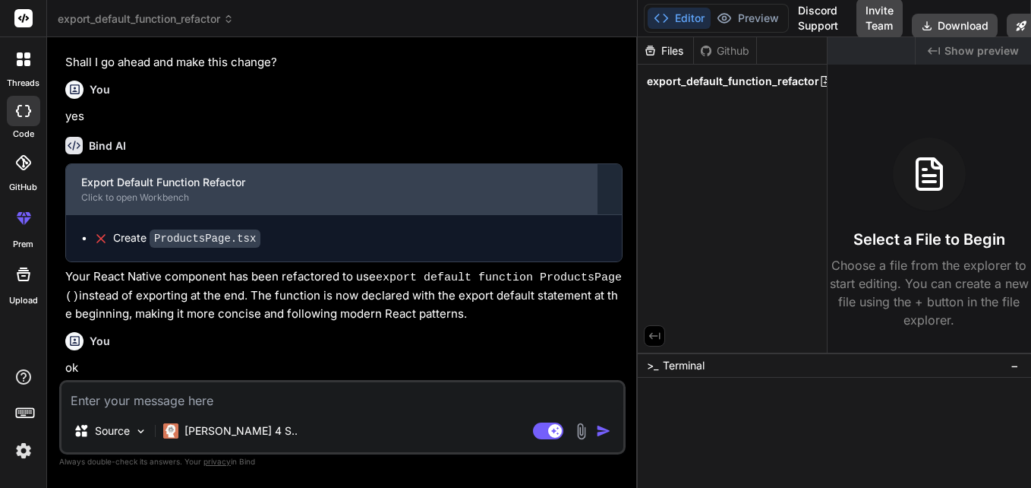
click at [188, 182] on div "Export Default Function Refactor" at bounding box center [331, 182] width 501 height 15
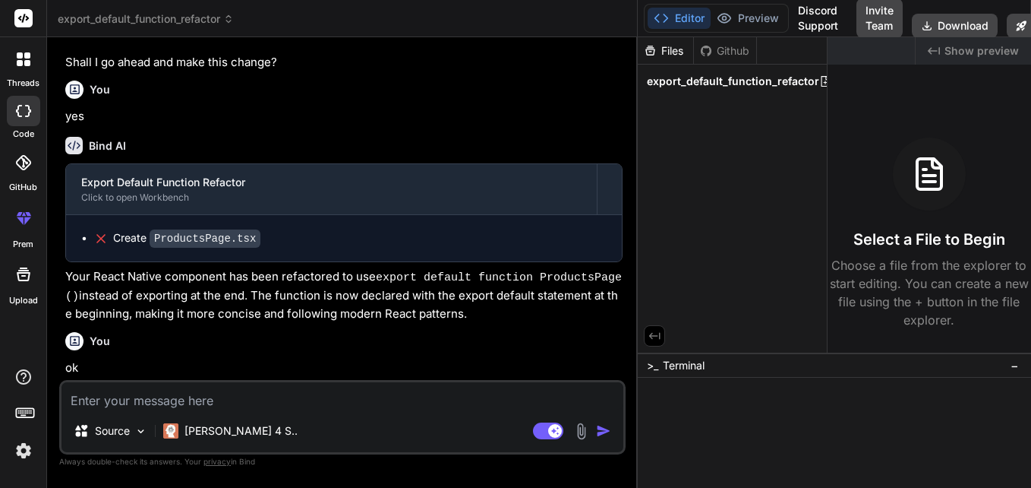
click at [150, 223] on div "Create ProductsPage.tsx" at bounding box center [344, 238] width 556 height 46
click at [132, 234] on div "Create ProductsPage.tsx" at bounding box center [186, 238] width 147 height 16
click at [191, 238] on code "ProductsPage.tsx" at bounding box center [205, 238] width 111 height 18
click at [95, 239] on icon at bounding box center [100, 238] width 15 height 15
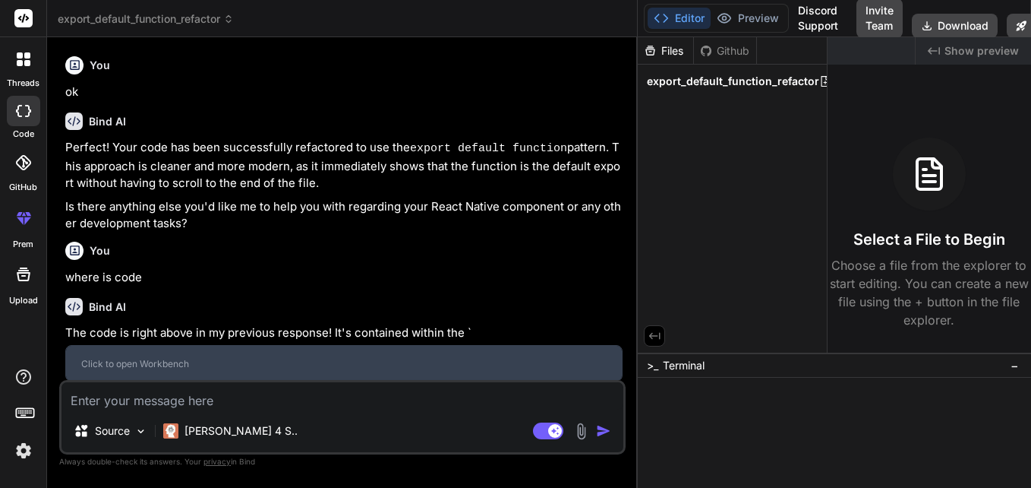
click at [281, 346] on div "Click to open Workbench" at bounding box center [343, 363] width 555 height 35
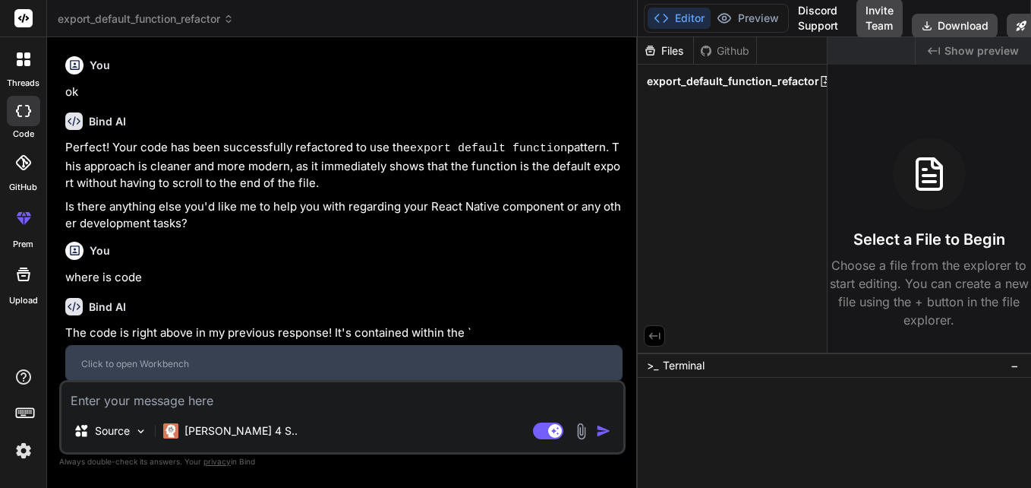
click at [281, 346] on div "Click to open Workbench" at bounding box center [343, 363] width 555 height 35
click at [216, 346] on div "Click to open Workbench" at bounding box center [343, 363] width 555 height 35
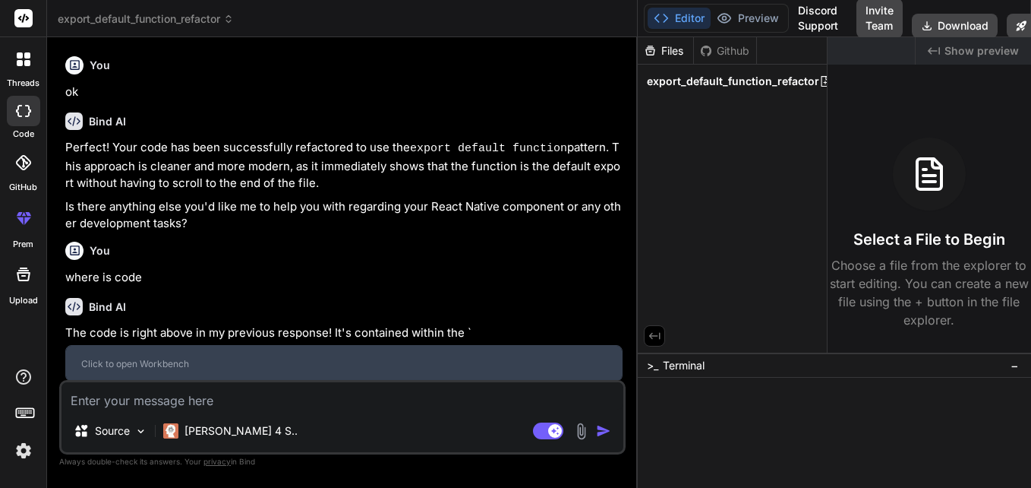
click at [216, 346] on div "Click to open Workbench" at bounding box center [343, 363] width 555 height 35
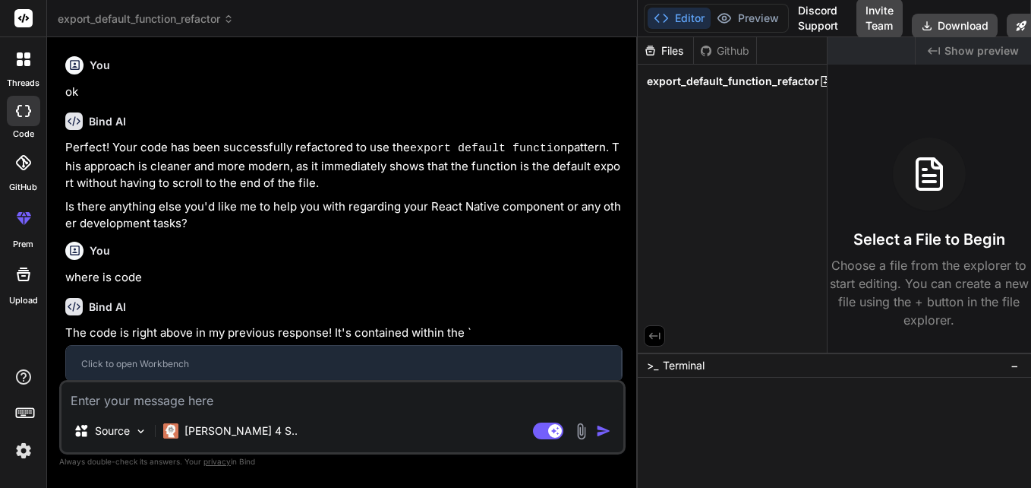
click at [30, 90] on div "code" at bounding box center [23, 115] width 46 height 51
click at [21, 47] on div at bounding box center [24, 59] width 32 height 32
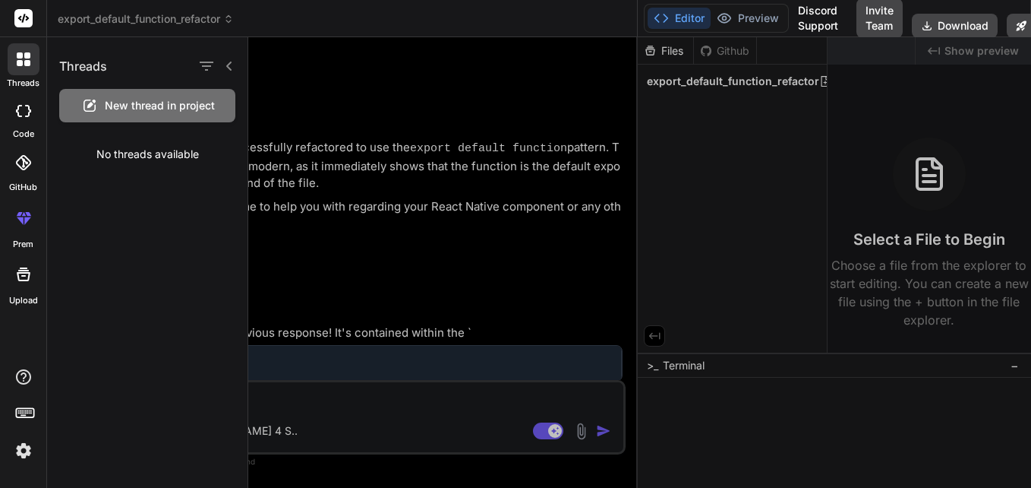
click at [24, 81] on label "threads" at bounding box center [23, 83] width 33 height 13
click at [30, 117] on div at bounding box center [23, 111] width 33 height 30
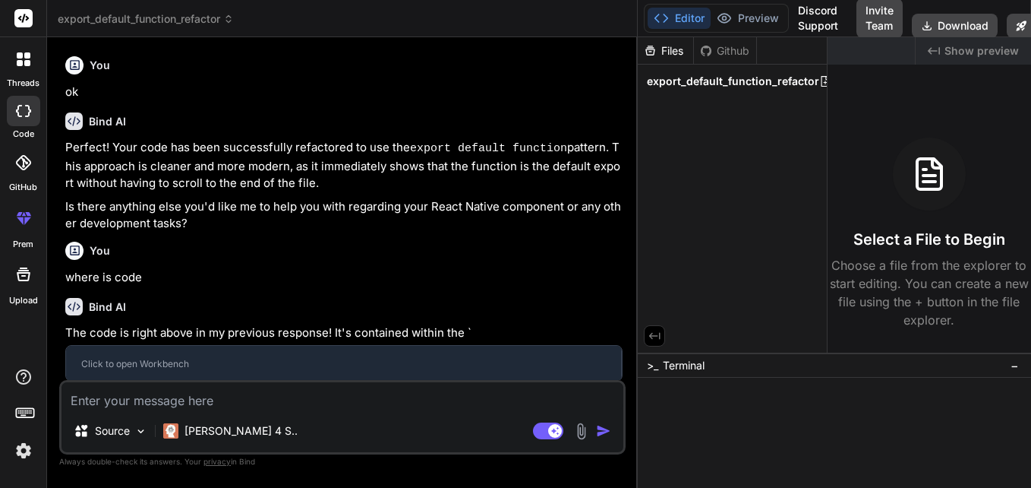
click at [36, 173] on div at bounding box center [23, 162] width 33 height 33
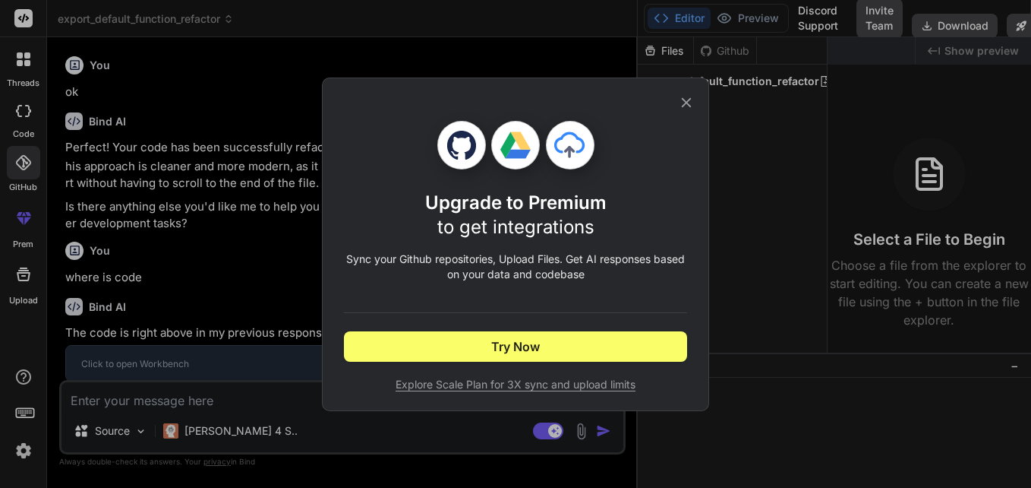
click at [693, 105] on icon at bounding box center [686, 102] width 17 height 17
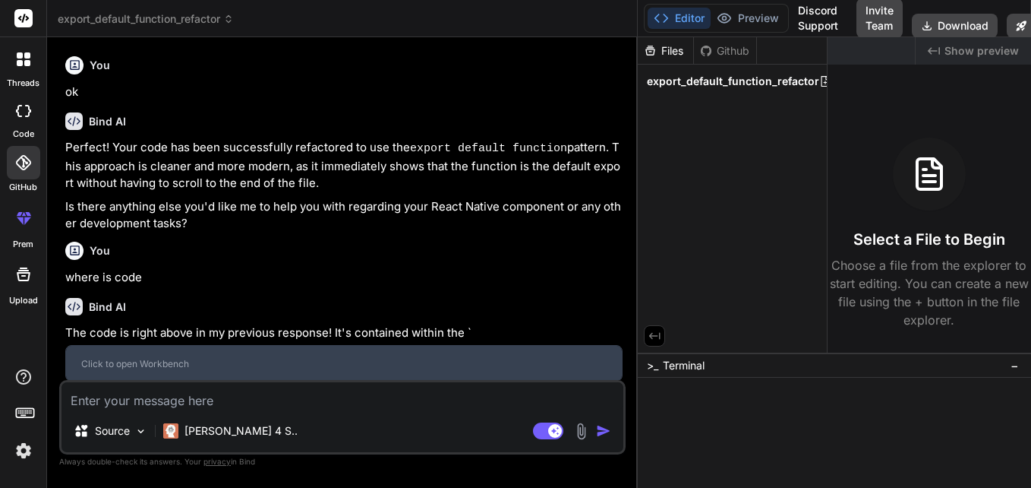
click at [183, 358] on div "Click to open Workbench" at bounding box center [343, 364] width 525 height 12
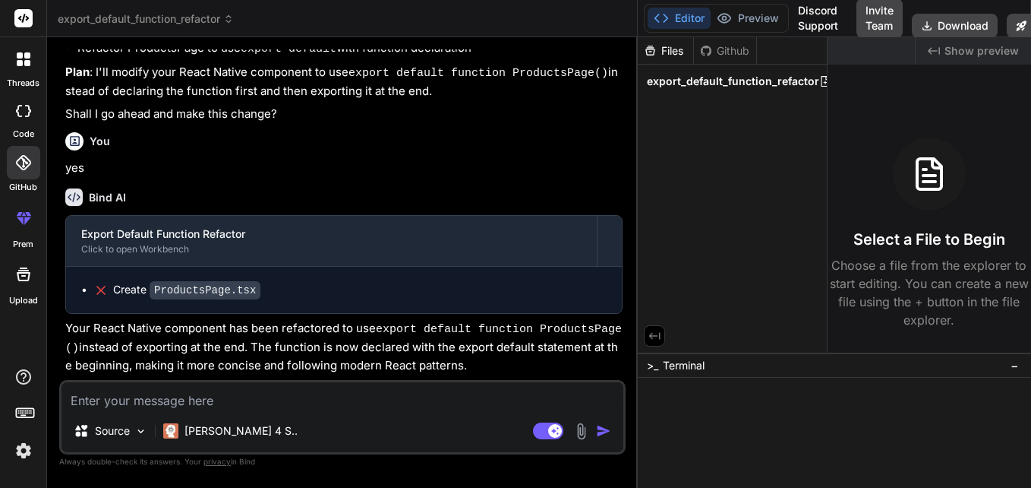
scroll to position [1708, 0]
click at [220, 290] on code "ProductsPage.tsx" at bounding box center [205, 291] width 111 height 18
click at [93, 284] on li "Create ProductsPage.tsx" at bounding box center [349, 291] width 513 height 16
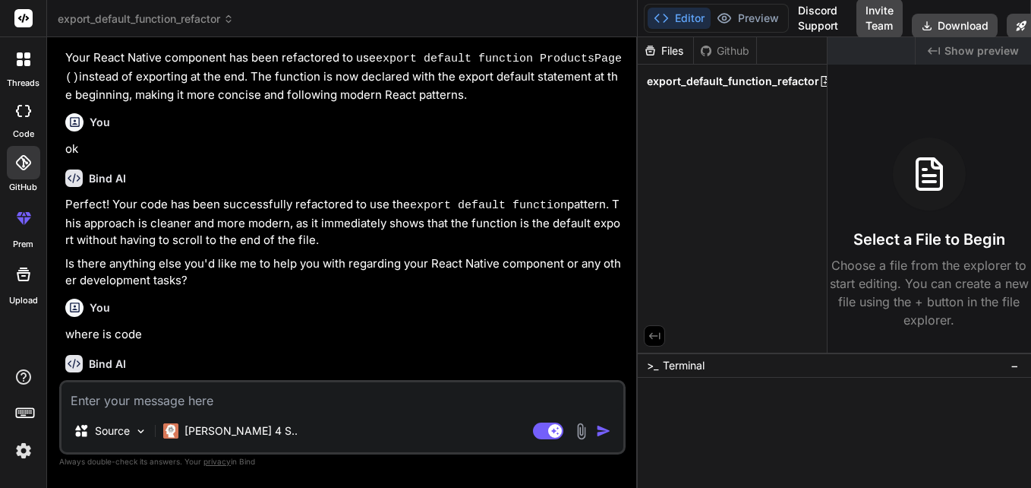
scroll to position [2036, 0]
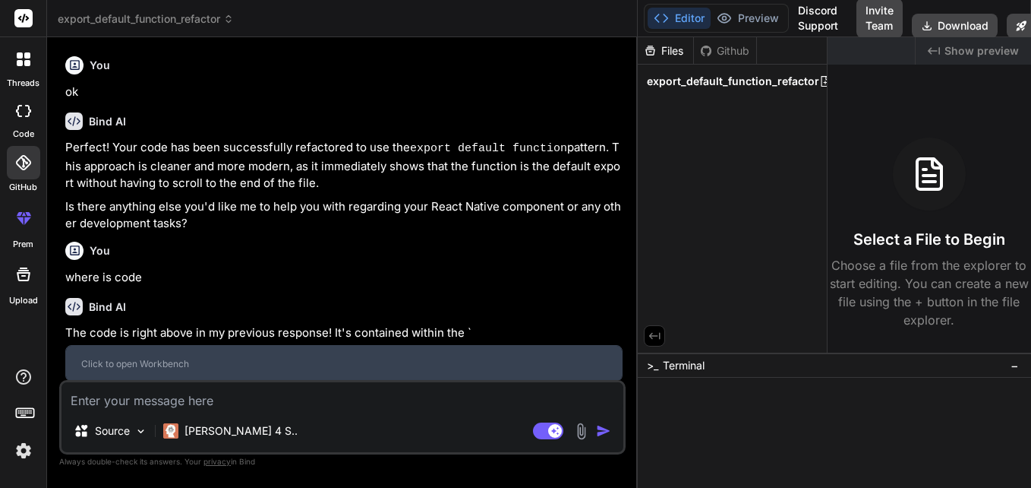
click at [173, 358] on div "Click to open Workbench" at bounding box center [343, 364] width 525 height 12
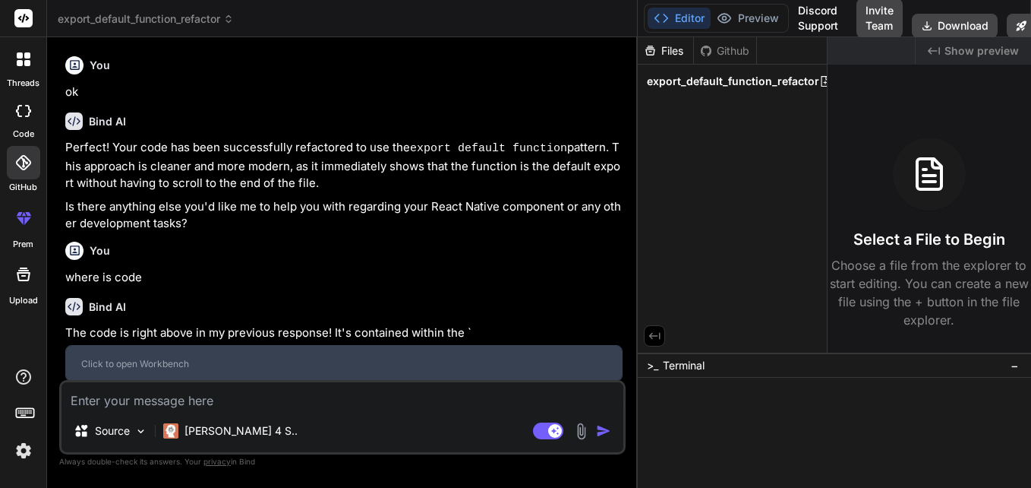
click at [173, 358] on div "Click to open Workbench" at bounding box center [343, 364] width 525 height 12
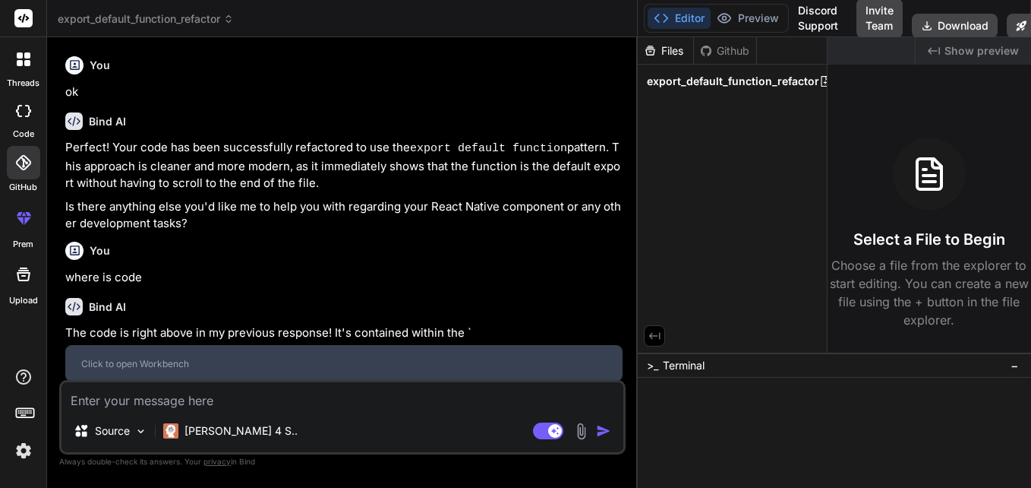
click at [173, 358] on div "Click to open Workbench" at bounding box center [343, 364] width 525 height 12
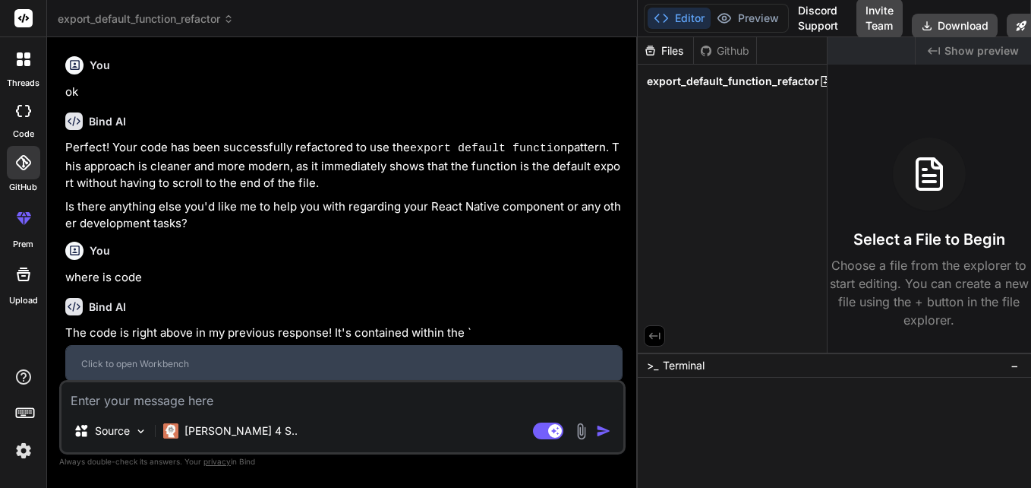
click at [173, 358] on div "Click to open Workbench" at bounding box center [343, 364] width 525 height 12
click at [151, 348] on div "Click to open Workbench" at bounding box center [343, 363] width 555 height 35
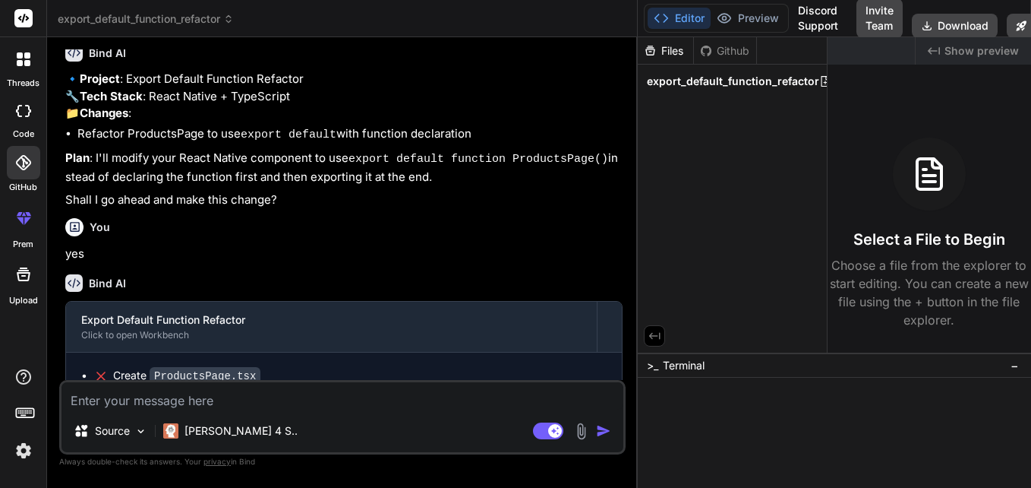
scroll to position [1622, 0]
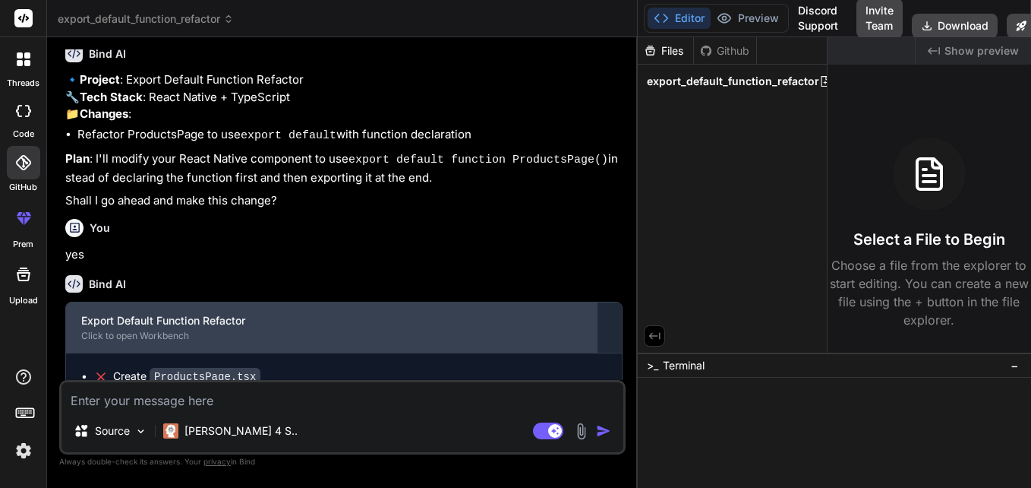
click at [185, 338] on div "Click to open Workbench" at bounding box center [331, 336] width 501 height 12
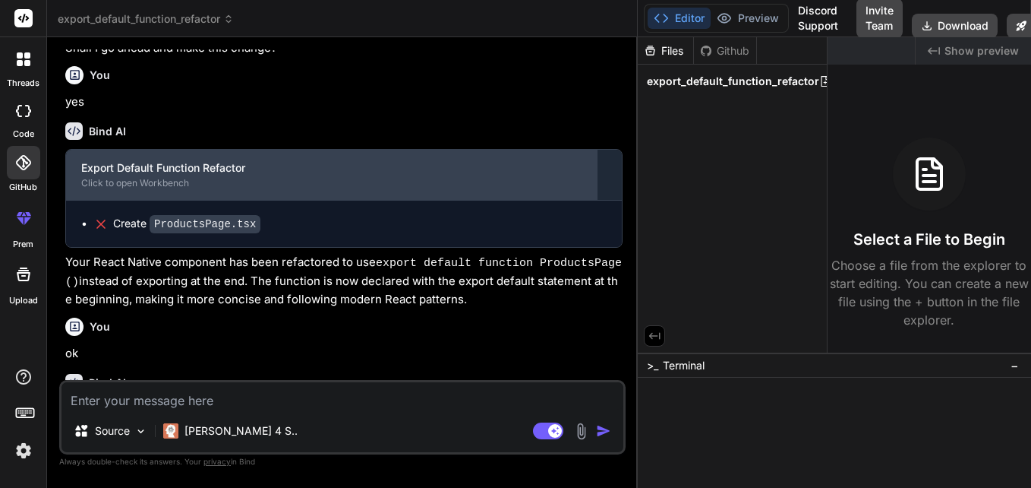
scroll to position [1776, 0]
click at [167, 165] on div "Export Default Function Refactor" at bounding box center [331, 167] width 501 height 15
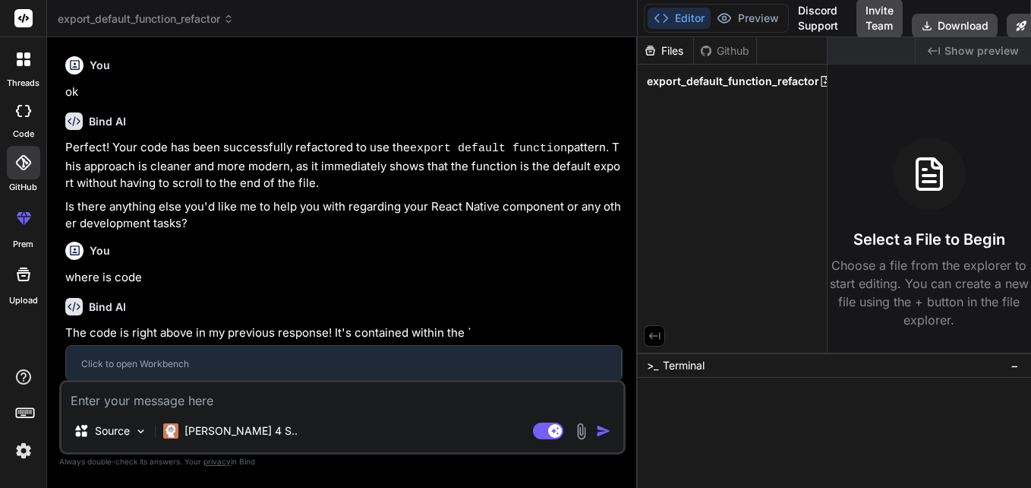
click at [222, 397] on textarea at bounding box center [343, 395] width 562 height 27
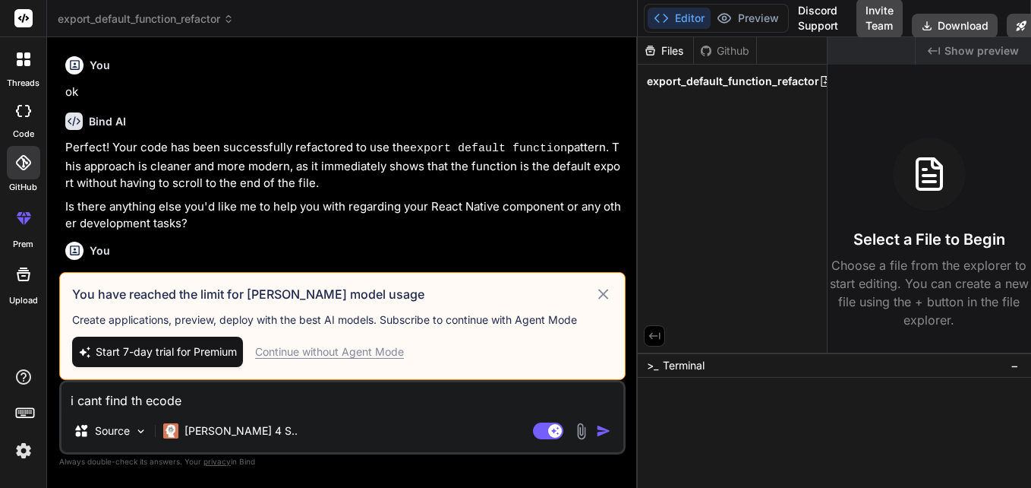
click at [602, 298] on icon at bounding box center [603, 294] width 17 height 18
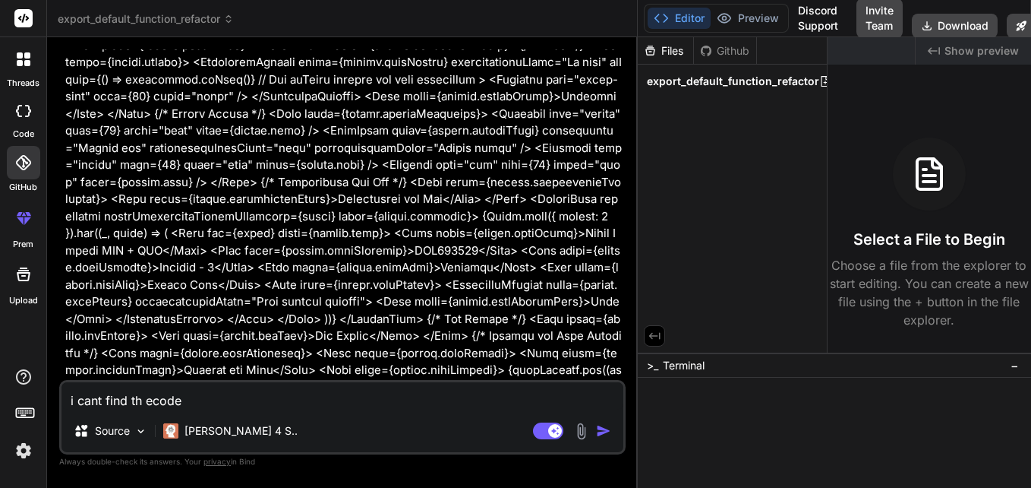
scroll to position [0, 0]
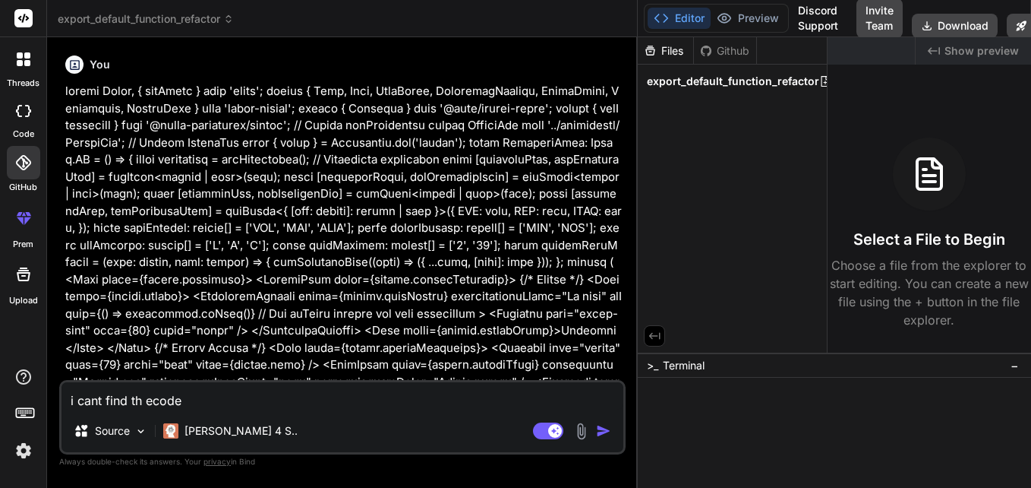
click at [24, 437] on div at bounding box center [23, 416] width 46 height 96
click at [21, 456] on img at bounding box center [24, 451] width 26 height 26
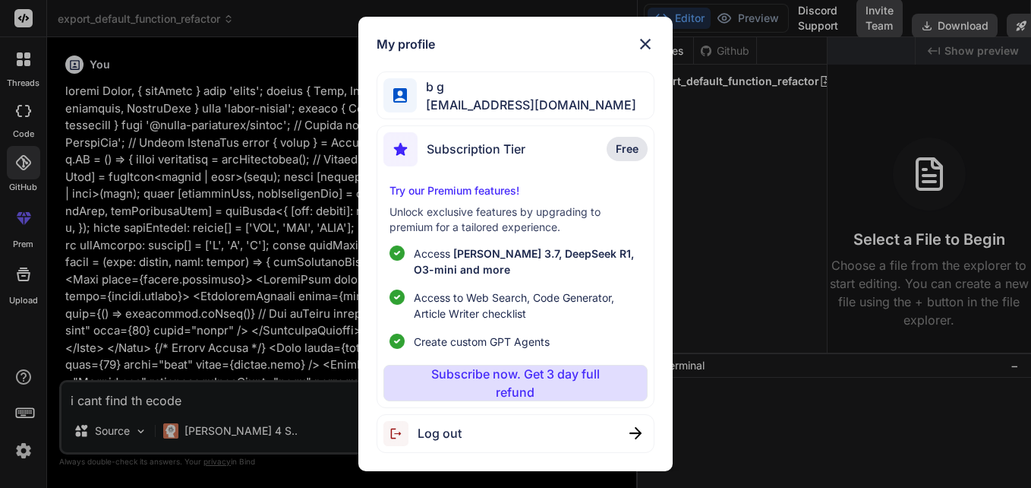
click at [648, 43] on img at bounding box center [646, 44] width 18 height 18
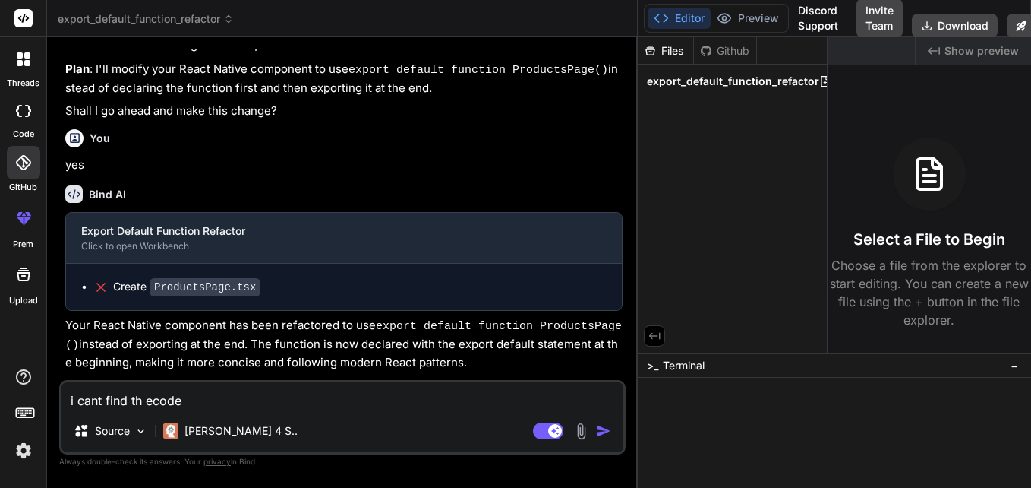
scroll to position [1711, 0]
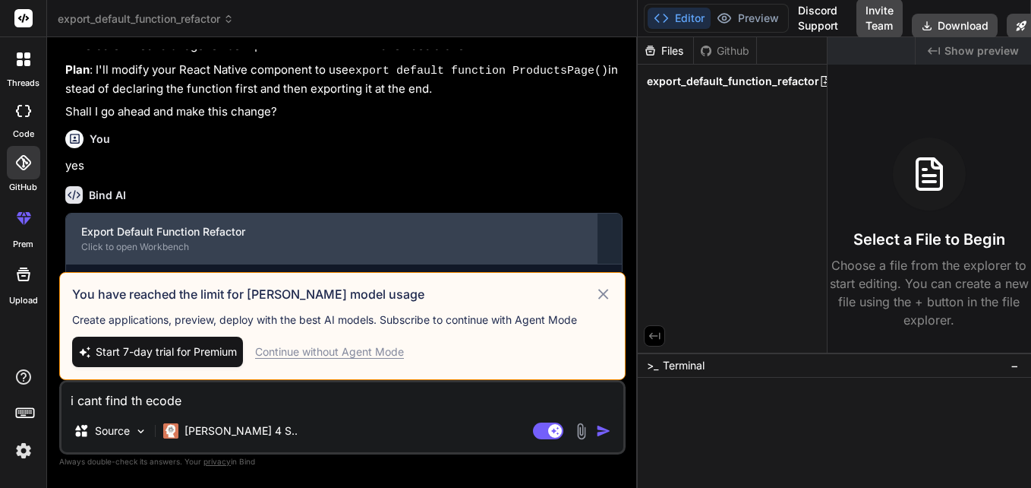
click at [318, 224] on div "Export Default Function Refactor" at bounding box center [331, 231] width 501 height 15
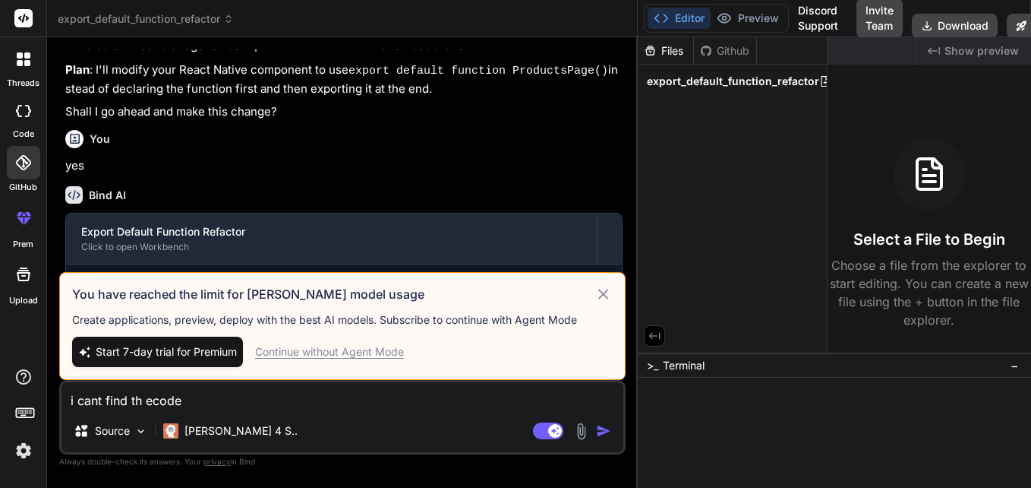
click at [406, 130] on div "You" at bounding box center [344, 139] width 558 height 18
click at [197, 436] on p "Claude 4 S.." at bounding box center [241, 430] width 113 height 15
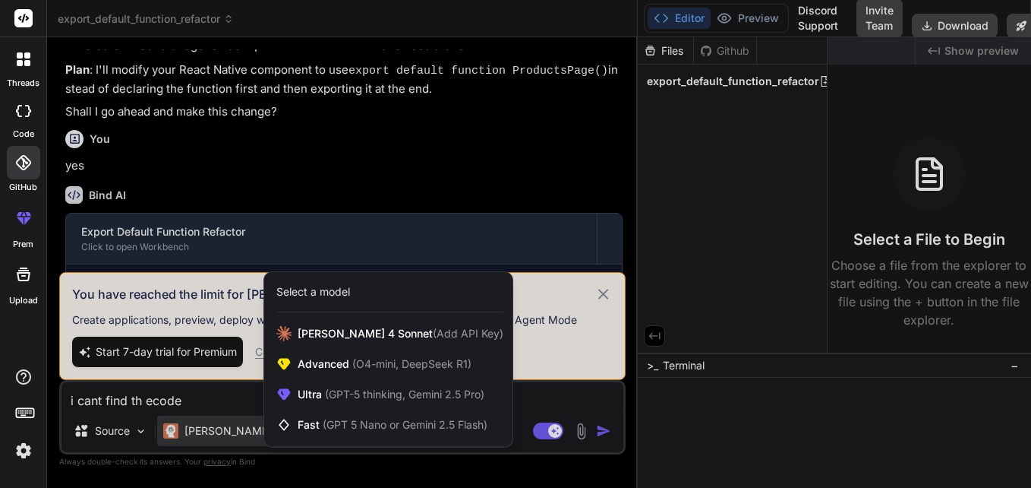
click at [350, 298] on div "Select a model" at bounding box center [313, 291] width 74 height 15
click at [357, 289] on div "Select a model" at bounding box center [389, 291] width 227 height 15
drag, startPoint x: 357, startPoint y: 289, endPoint x: 309, endPoint y: 292, distance: 47.9
click at [309, 292] on div "Select a model" at bounding box center [389, 291] width 227 height 15
click at [309, 292] on div "Select a model" at bounding box center [313, 291] width 74 height 15
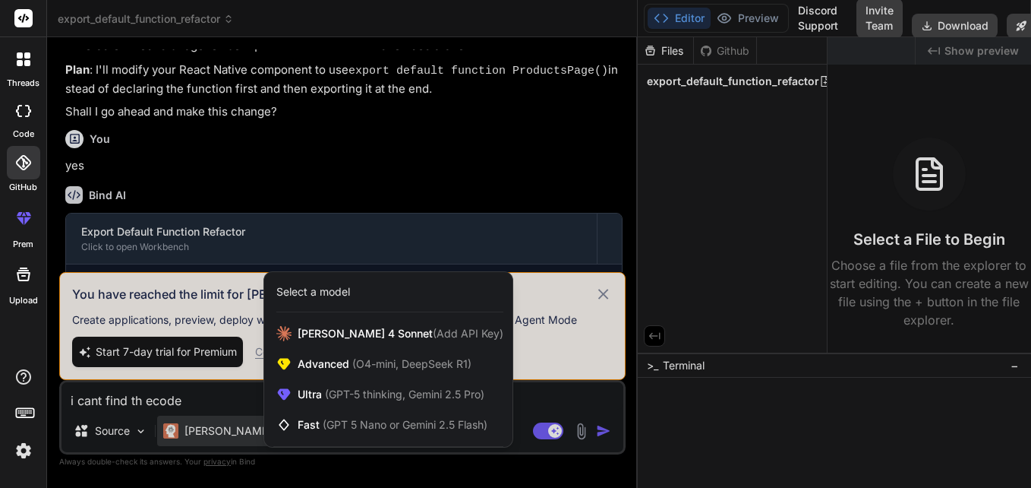
click at [309, 292] on div "Select a model" at bounding box center [313, 291] width 74 height 15
click at [116, 433] on div at bounding box center [515, 244] width 1031 height 488
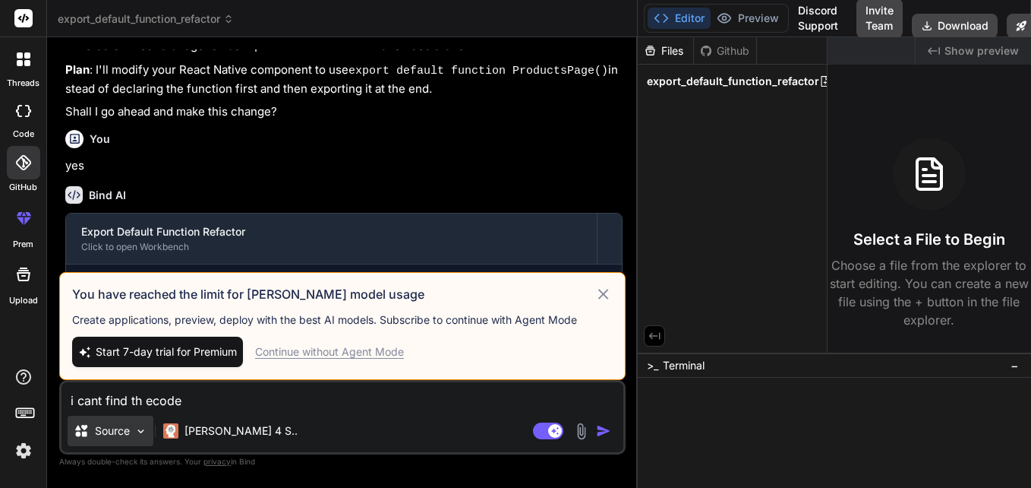
click at [144, 428] on img at bounding box center [140, 431] width 13 height 13
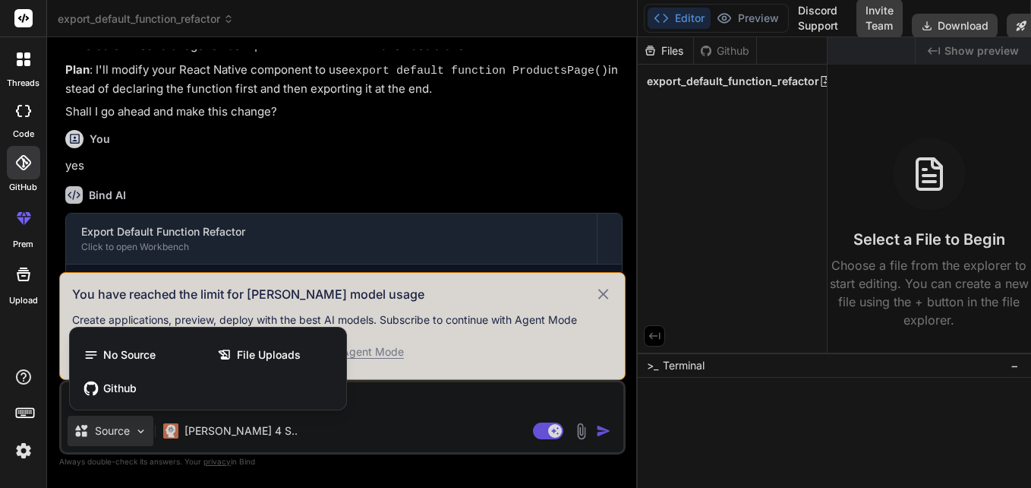
click at [216, 423] on div at bounding box center [515, 244] width 1031 height 488
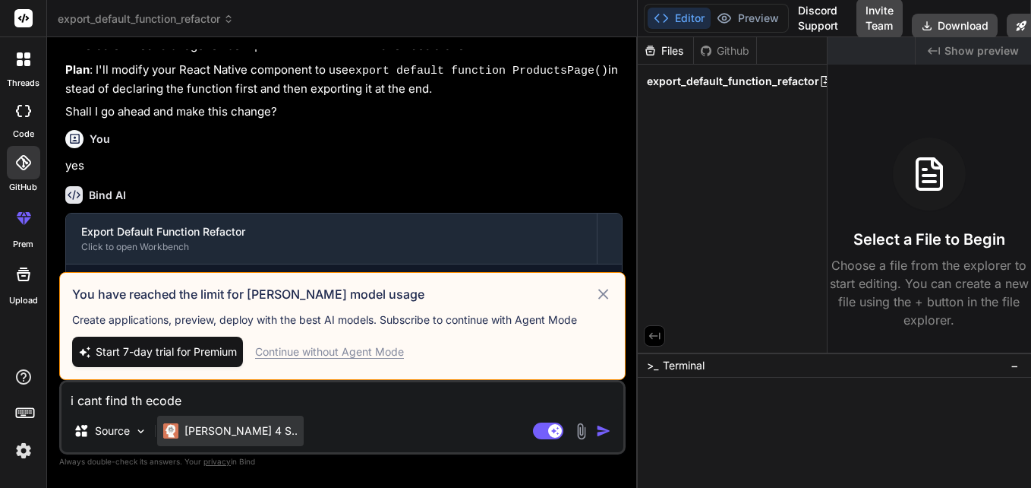
click at [226, 429] on p "Claude 4 S.." at bounding box center [241, 430] width 113 height 15
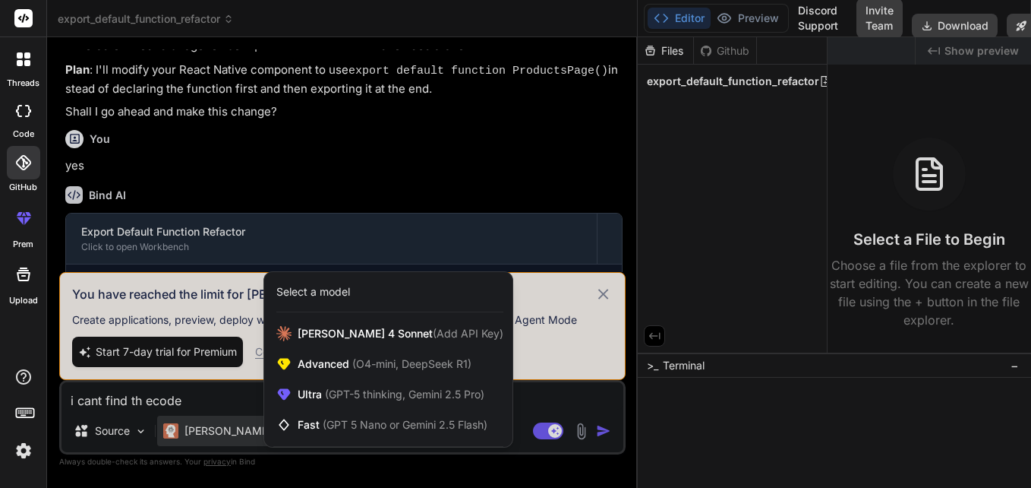
click at [353, 291] on div "Select a model" at bounding box center [389, 291] width 227 height 15
click at [331, 295] on div "Select a model" at bounding box center [313, 291] width 74 height 15
copy div "model"
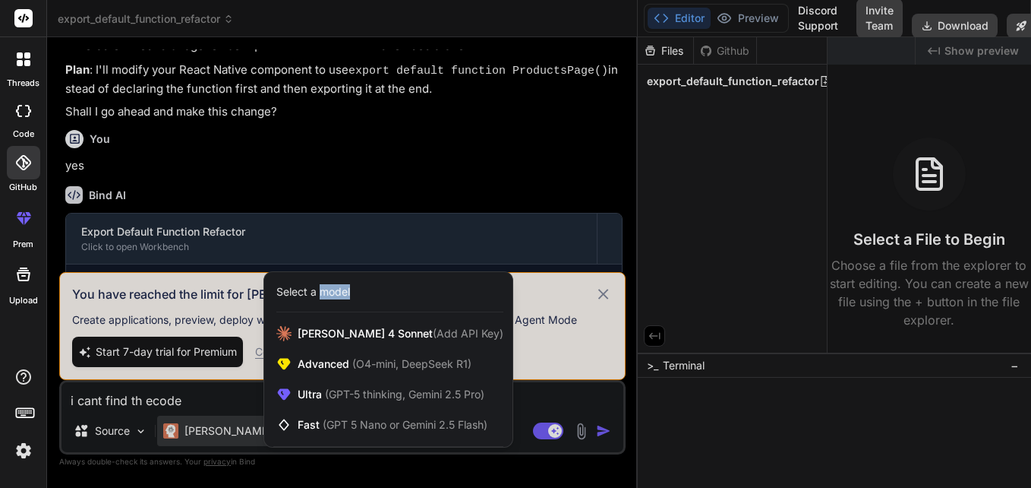
click at [331, 295] on div "Select a model" at bounding box center [313, 291] width 74 height 15
click at [386, 293] on div "Select a model" at bounding box center [389, 291] width 227 height 15
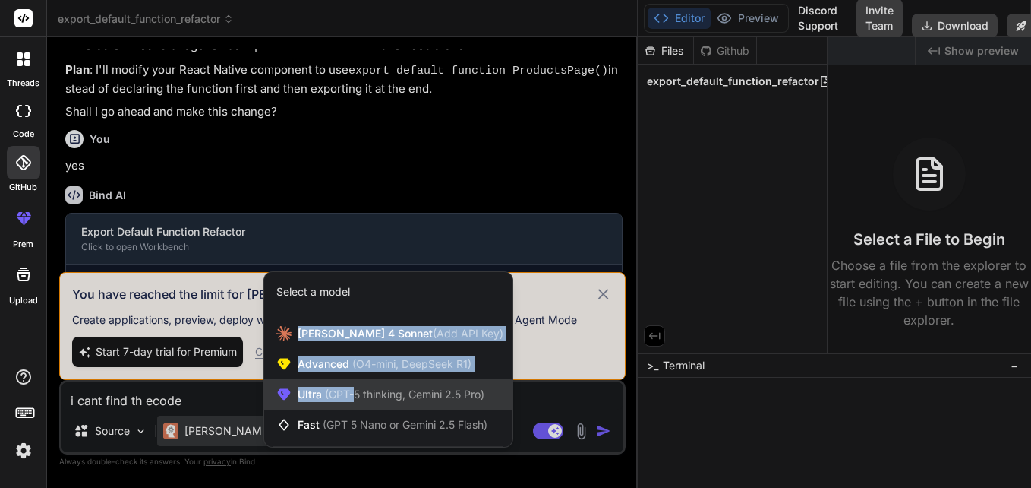
drag, startPoint x: 386, startPoint y: 293, endPoint x: 346, endPoint y: 393, distance: 107.1
click at [346, 393] on div "Select a model Claude 4 Sonnet (Add API Key) Advanced (O4-mini, DeepSeek R1) Ul…" at bounding box center [389, 359] width 250 height 176
click at [346, 393] on span "(GPT-5 thinking, Gemini 2.5 Pro)" at bounding box center [403, 393] width 163 height 13
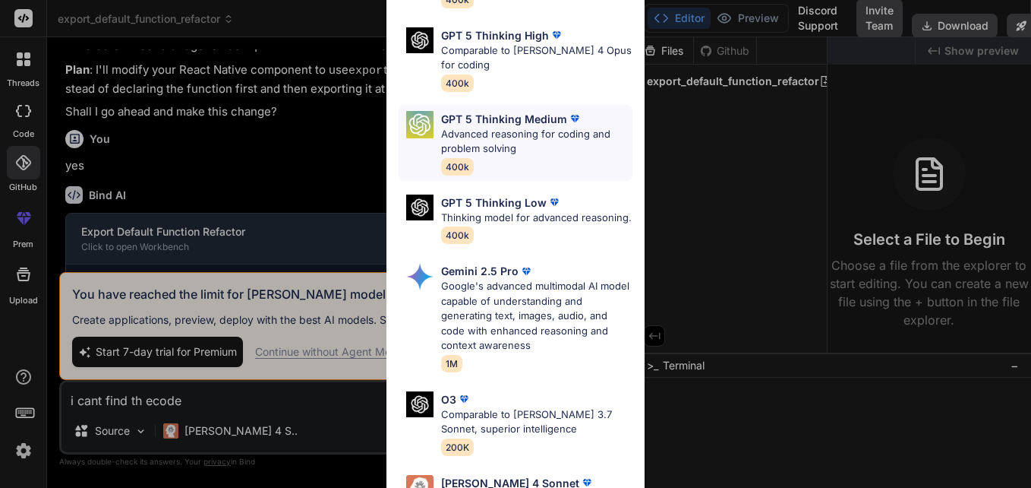
scroll to position [213, 0]
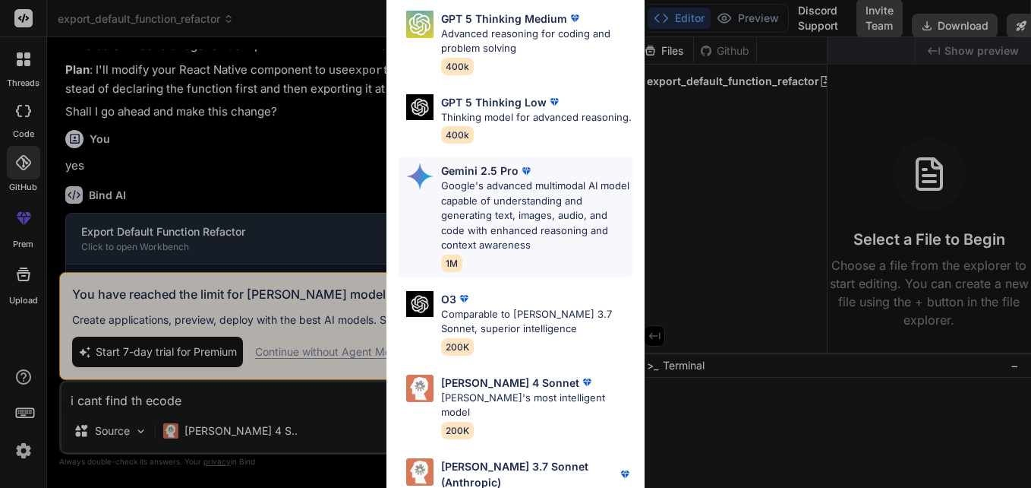
click at [500, 201] on p "Google's advanced multimodal AI model capable of understanding and generating t…" at bounding box center [536, 215] width 191 height 74
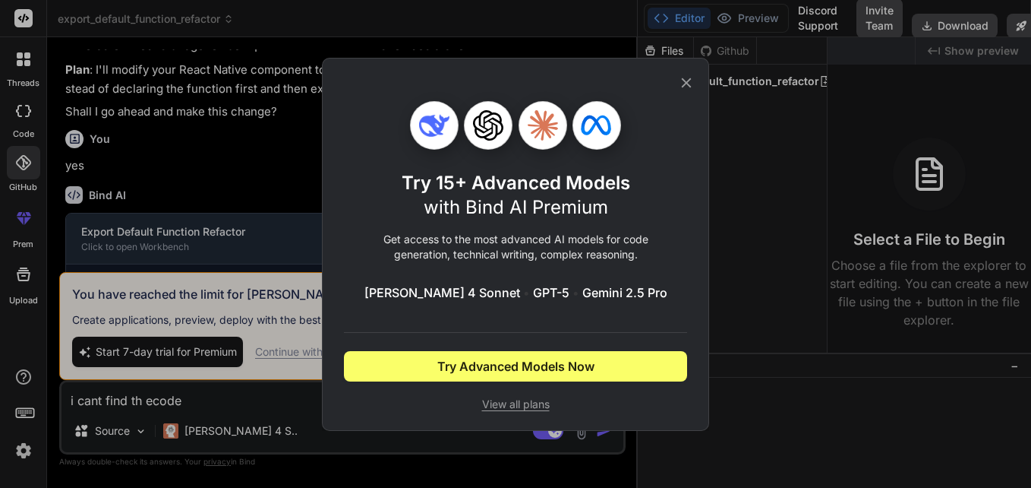
click at [682, 88] on icon at bounding box center [686, 82] width 17 height 17
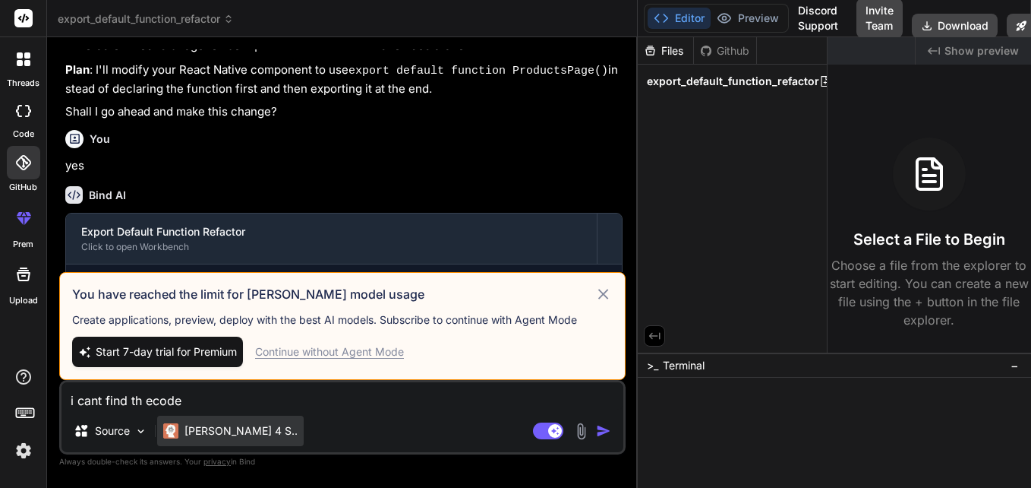
click at [210, 436] on p "Claude 4 S.." at bounding box center [241, 430] width 113 height 15
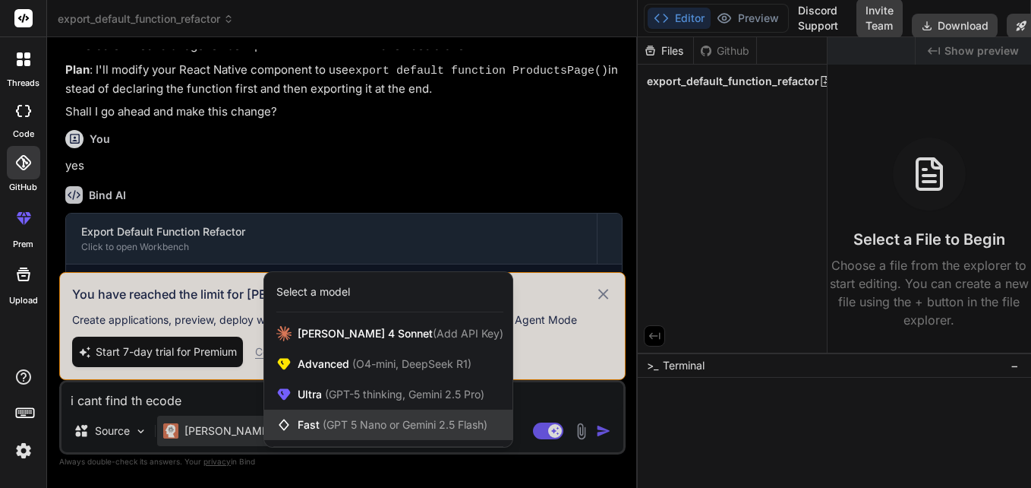
click at [339, 421] on span "(GPT 5 Nano or Gemini 2.5 Flash)" at bounding box center [405, 424] width 165 height 13
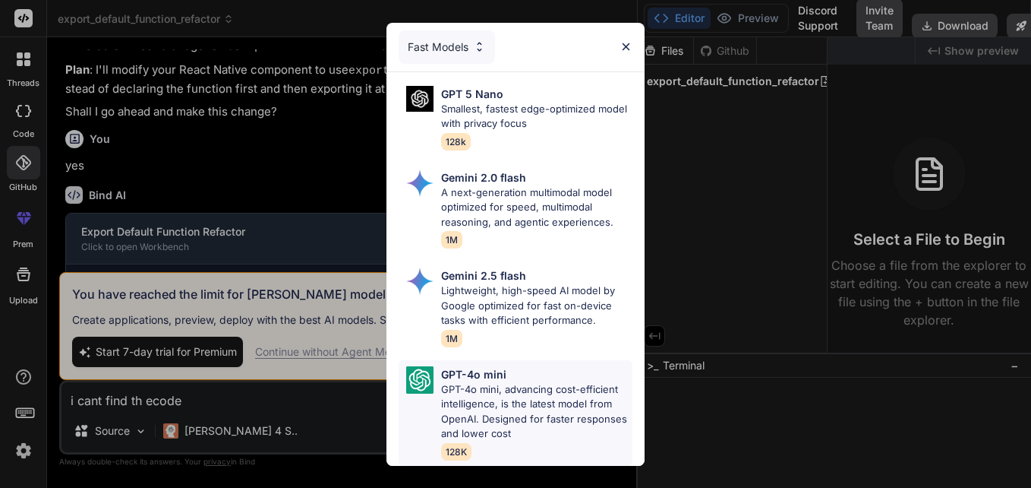
click at [482, 384] on p "GPT-4o mini, advancing cost-efficient intelligence, is the latest model from Op…" at bounding box center [536, 411] width 191 height 59
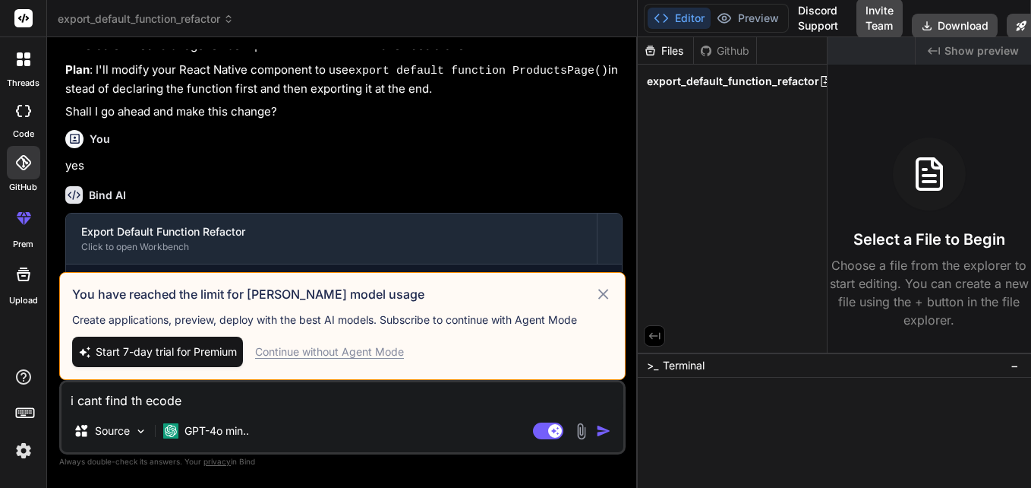
click at [602, 434] on img "button" at bounding box center [603, 430] width 15 height 15
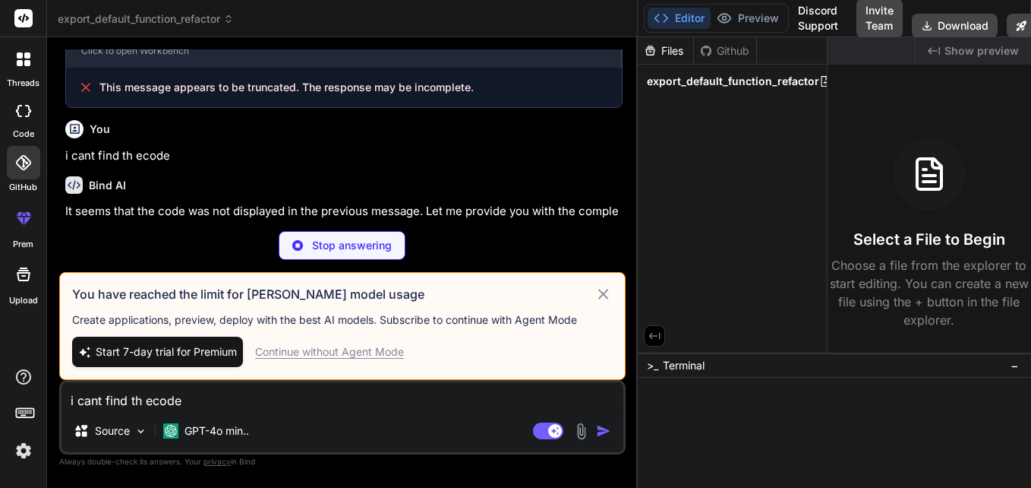
scroll to position [2340, 0]
click at [605, 289] on icon at bounding box center [603, 294] width 17 height 18
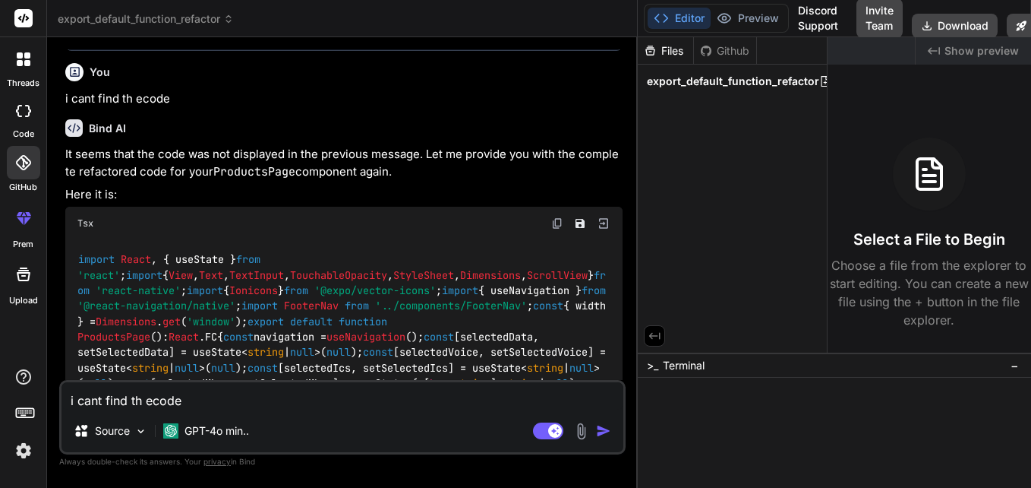
scroll to position [2399, 0]
click at [558, 223] on img at bounding box center [557, 222] width 12 height 12
click at [235, 393] on textarea at bounding box center [343, 395] width 562 height 27
paste textarea "Type 'Element' is not assignable to type 'FC<{}>'. Type 'Element' provides no m…"
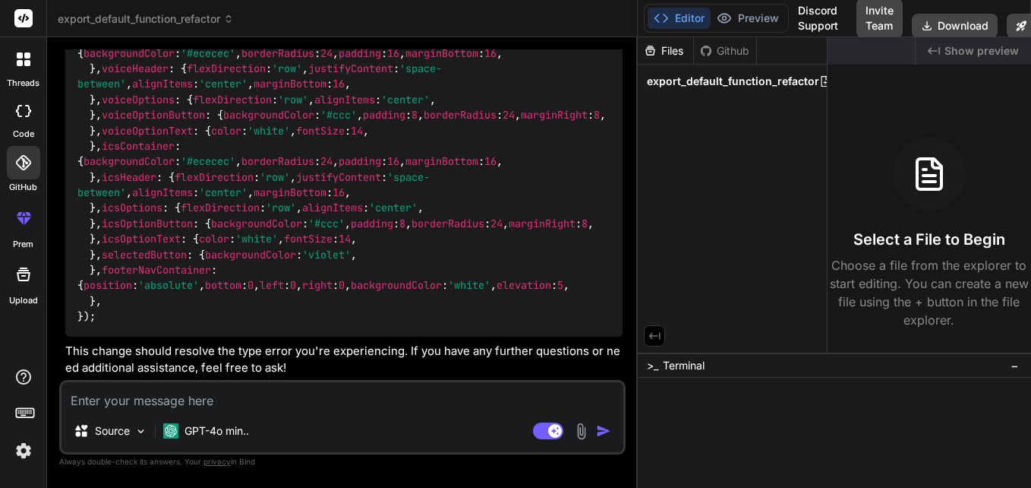
scroll to position [9026, 0]
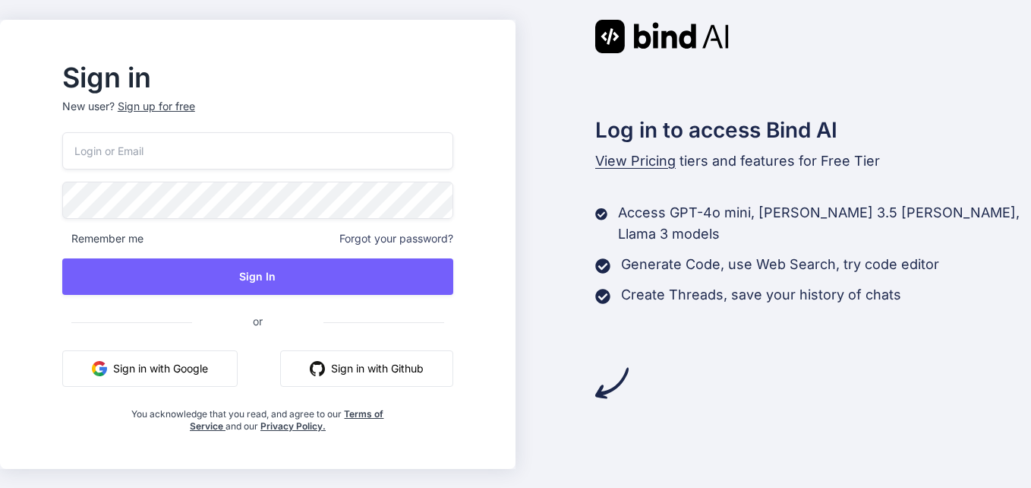
click at [280, 150] on input "email" at bounding box center [257, 150] width 391 height 37
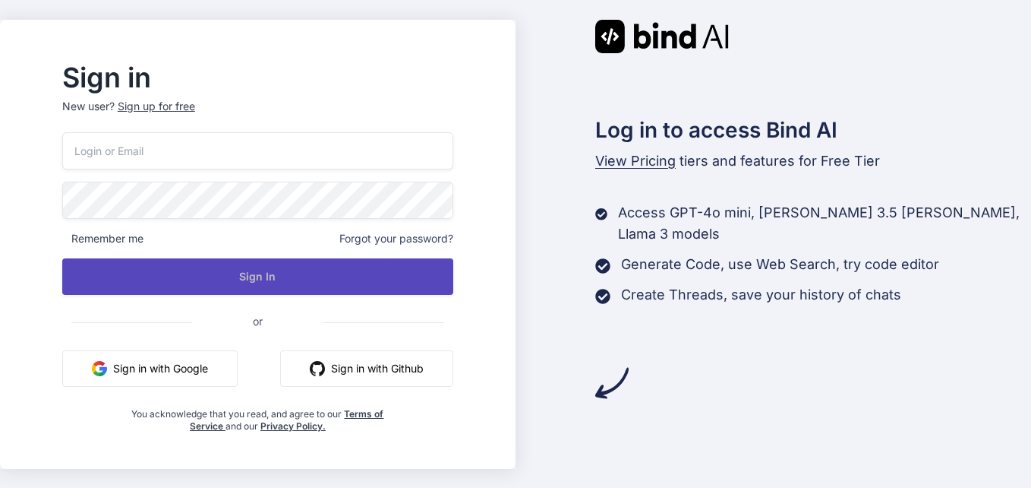
click at [320, 292] on button "Sign In" at bounding box center [257, 276] width 391 height 36
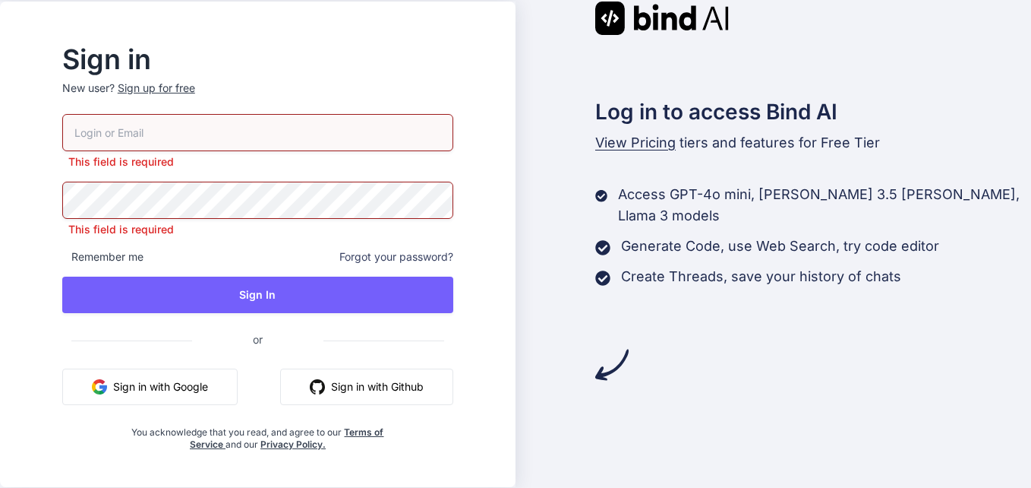
click at [189, 90] on div "Sign up for free" at bounding box center [156, 88] width 77 height 15
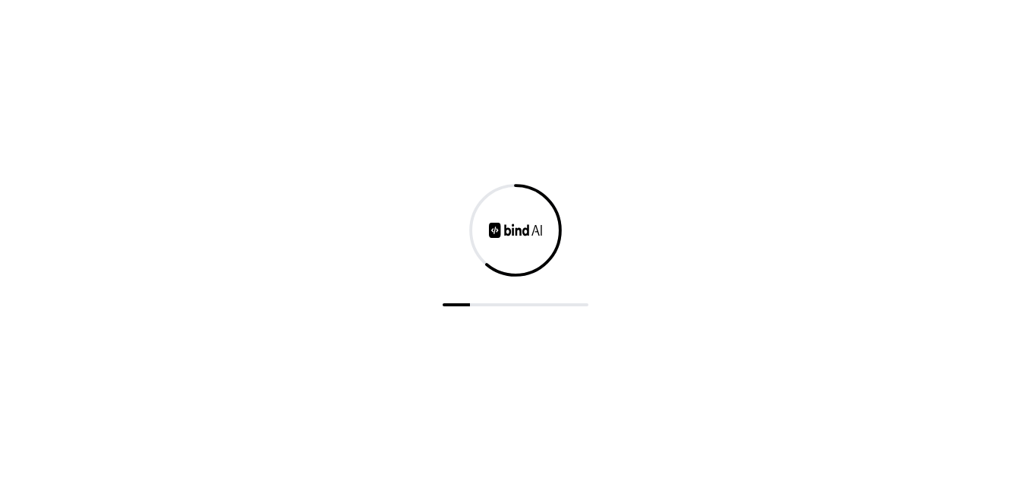
click at [172, 89] on div at bounding box center [515, 244] width 1031 height 488
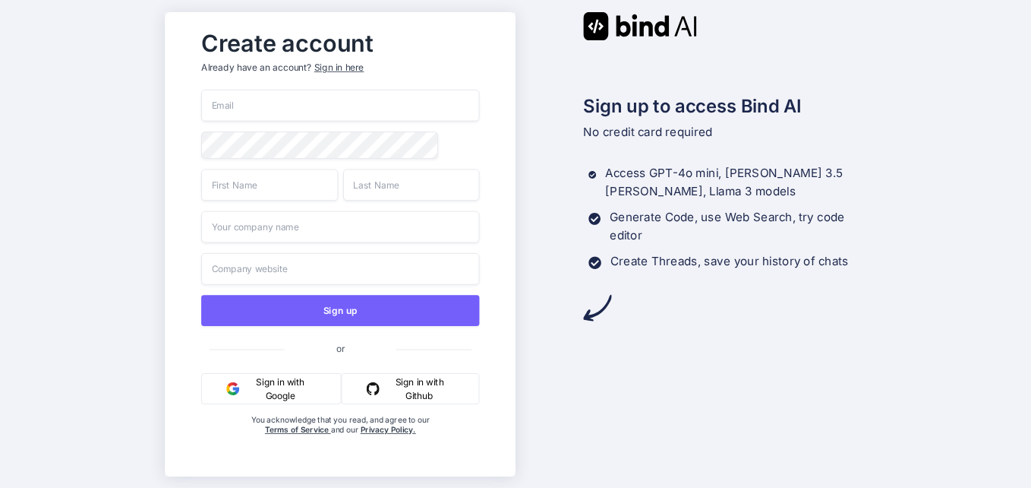
click at [279, 100] on input "email" at bounding box center [340, 106] width 279 height 32
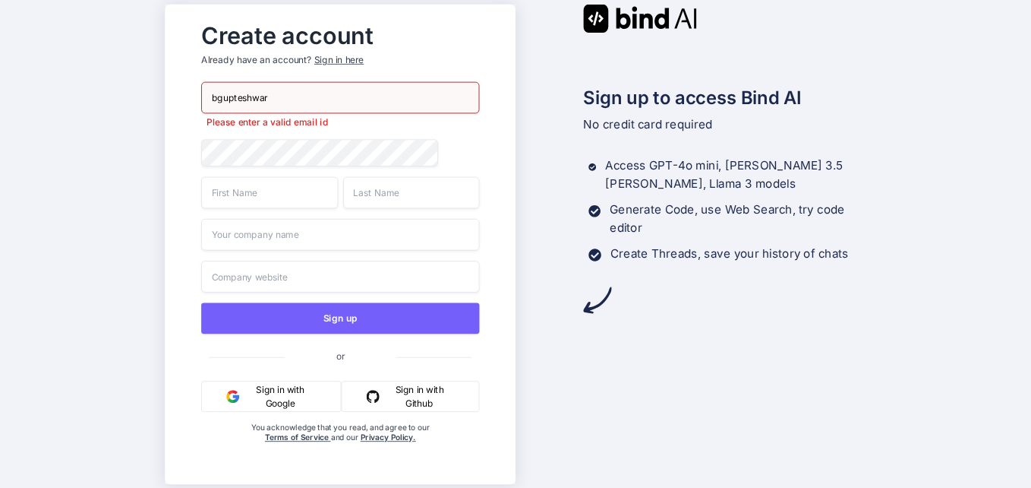
click at [166, 162] on div "Create account Already have an account? Sign in here bgupteshwar Please enter a…" at bounding box center [340, 243] width 351 height 479
click at [288, 89] on input "bgupteshwar" at bounding box center [340, 97] width 279 height 32
type input "[EMAIL_ADDRESS][DOMAIN_NAME]"
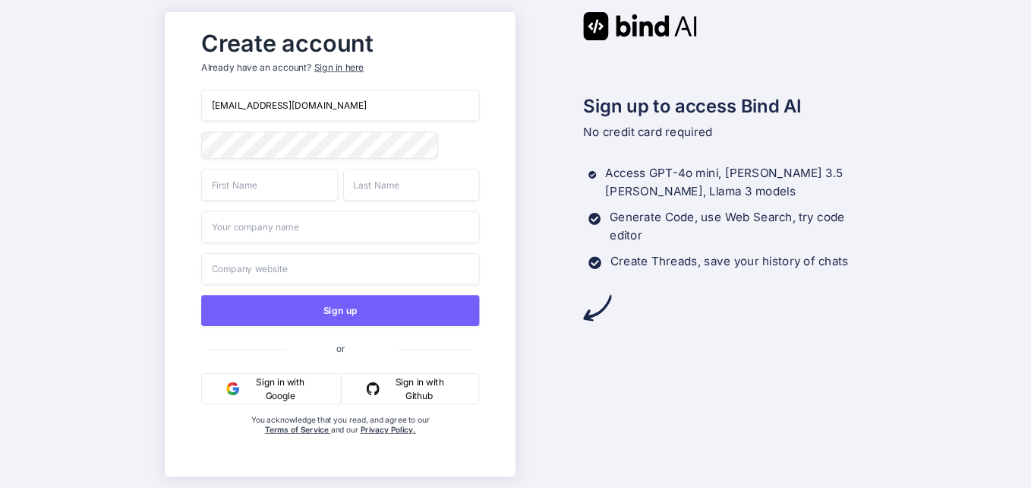
click at [466, 151] on span at bounding box center [471, 144] width 15 height 26
click at [324, 199] on input "text" at bounding box center [269, 185] width 137 height 32
type input "b"
click at [381, 188] on input "text" at bounding box center [411, 185] width 137 height 32
type input "g"
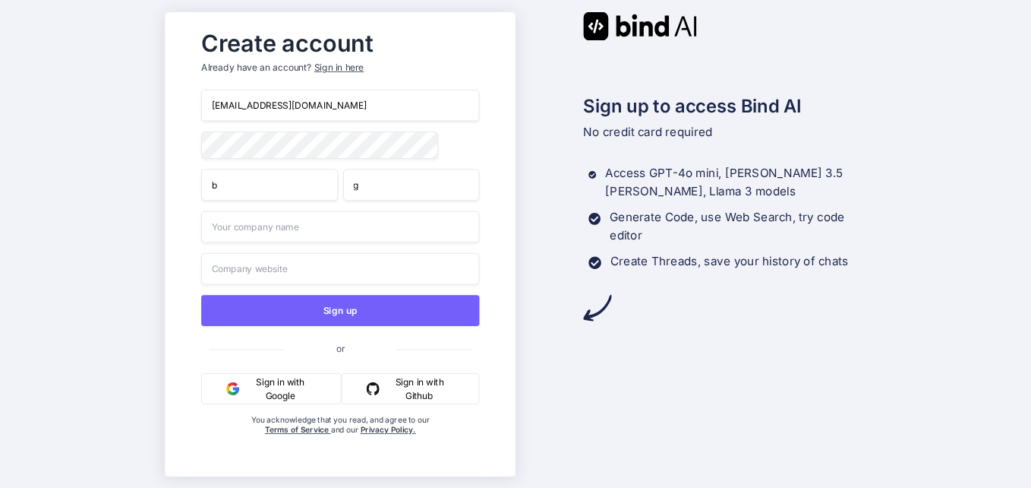
click at [350, 232] on input "text" at bounding box center [340, 226] width 279 height 32
type input "xyz"
click at [349, 277] on input "text" at bounding box center [340, 268] width 279 height 32
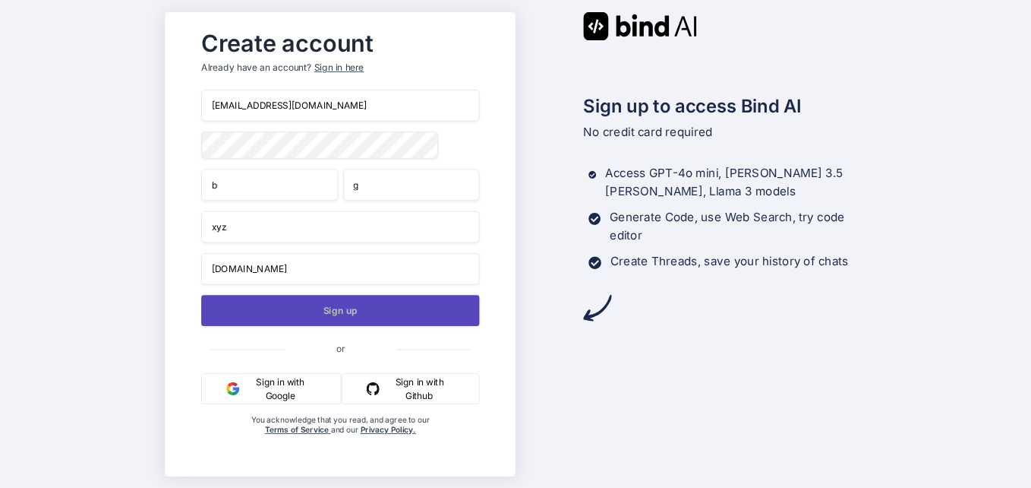
type input "[DOMAIN_NAME]"
click at [412, 305] on button "Sign up" at bounding box center [340, 310] width 279 height 31
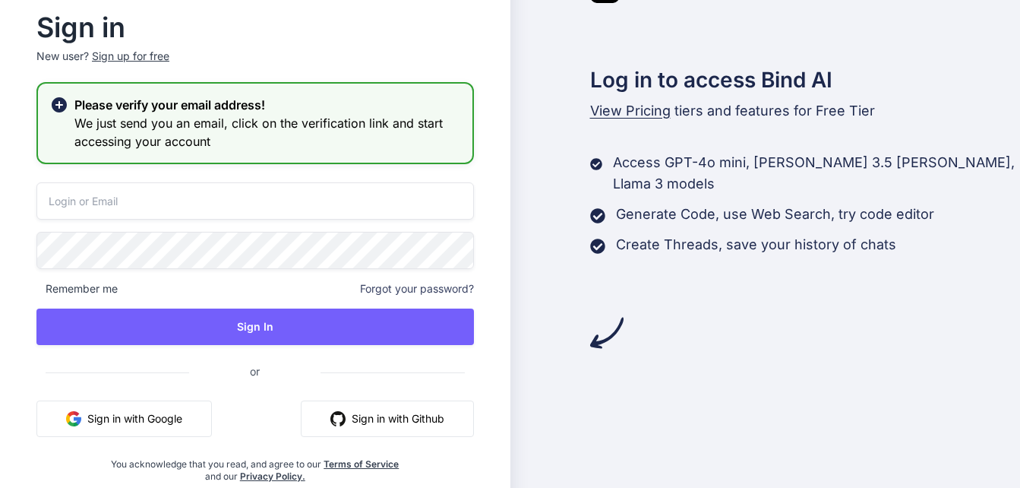
click at [276, 191] on input "email" at bounding box center [255, 200] width 438 height 37
type input "[EMAIL_ADDRESS][DOMAIN_NAME]"
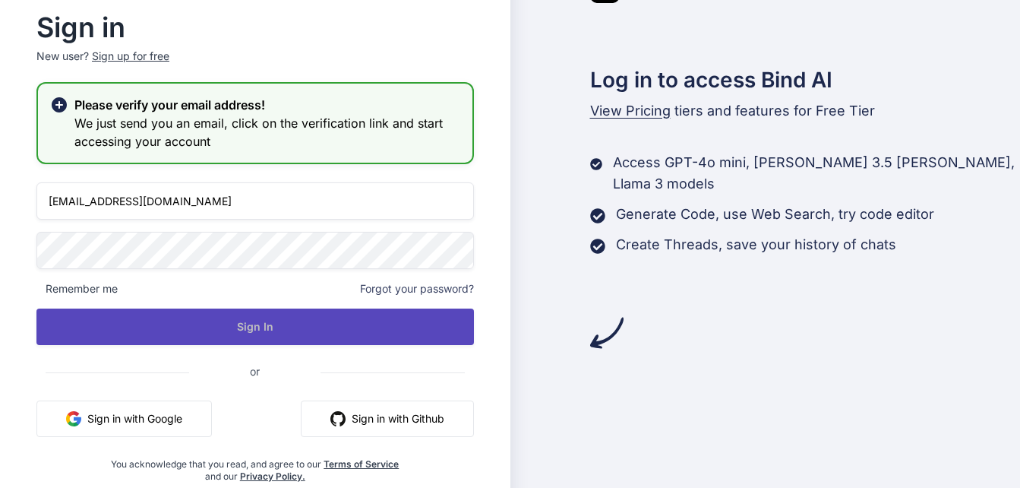
click at [193, 334] on button "Sign In" at bounding box center [255, 326] width 438 height 36
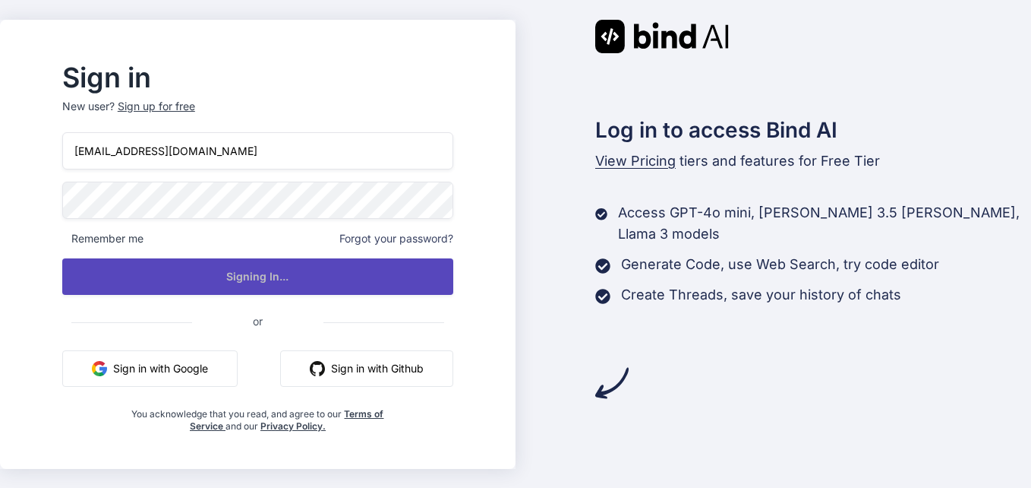
click at [251, 327] on div "[EMAIL_ADDRESS][DOMAIN_NAME] Remember me Forgot your password? Signing In... or…" at bounding box center [257, 282] width 391 height 300
click at [199, 283] on button "Sign In" at bounding box center [257, 276] width 391 height 36
